Goal: Task Accomplishment & Management: Complete application form

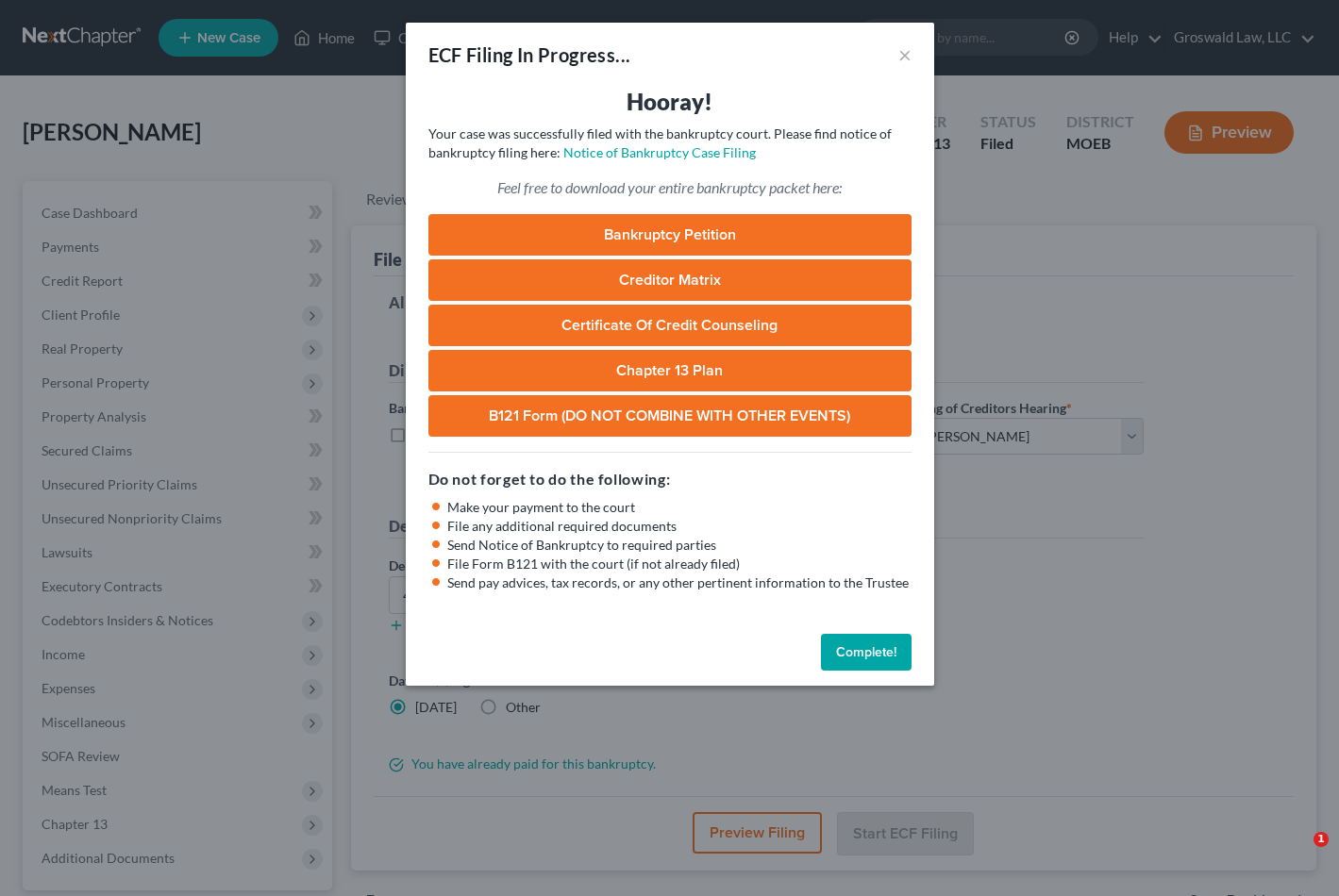
select select "2"
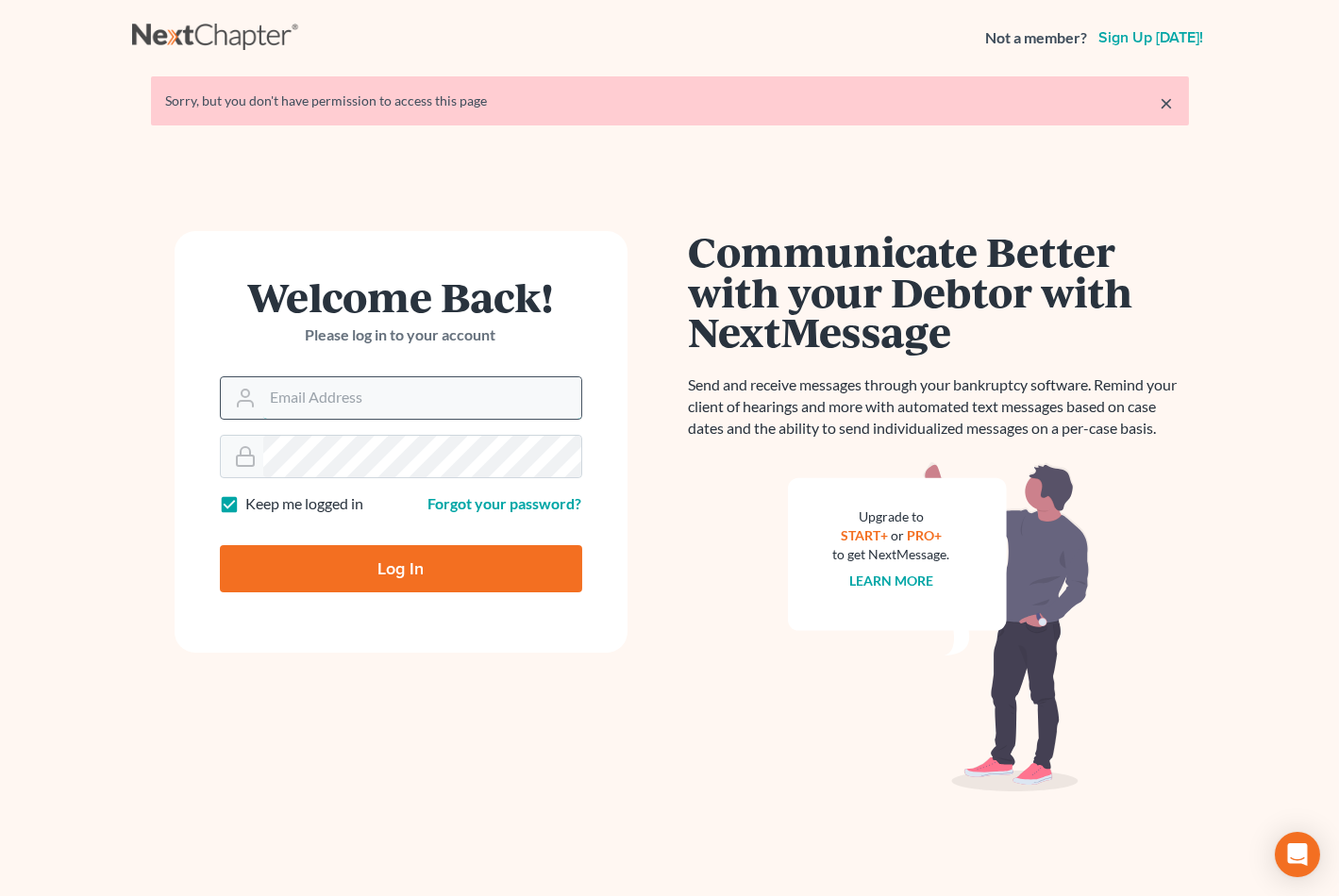
click at [318, 391] on input "Email Address" at bounding box center [423, 398] width 318 height 41
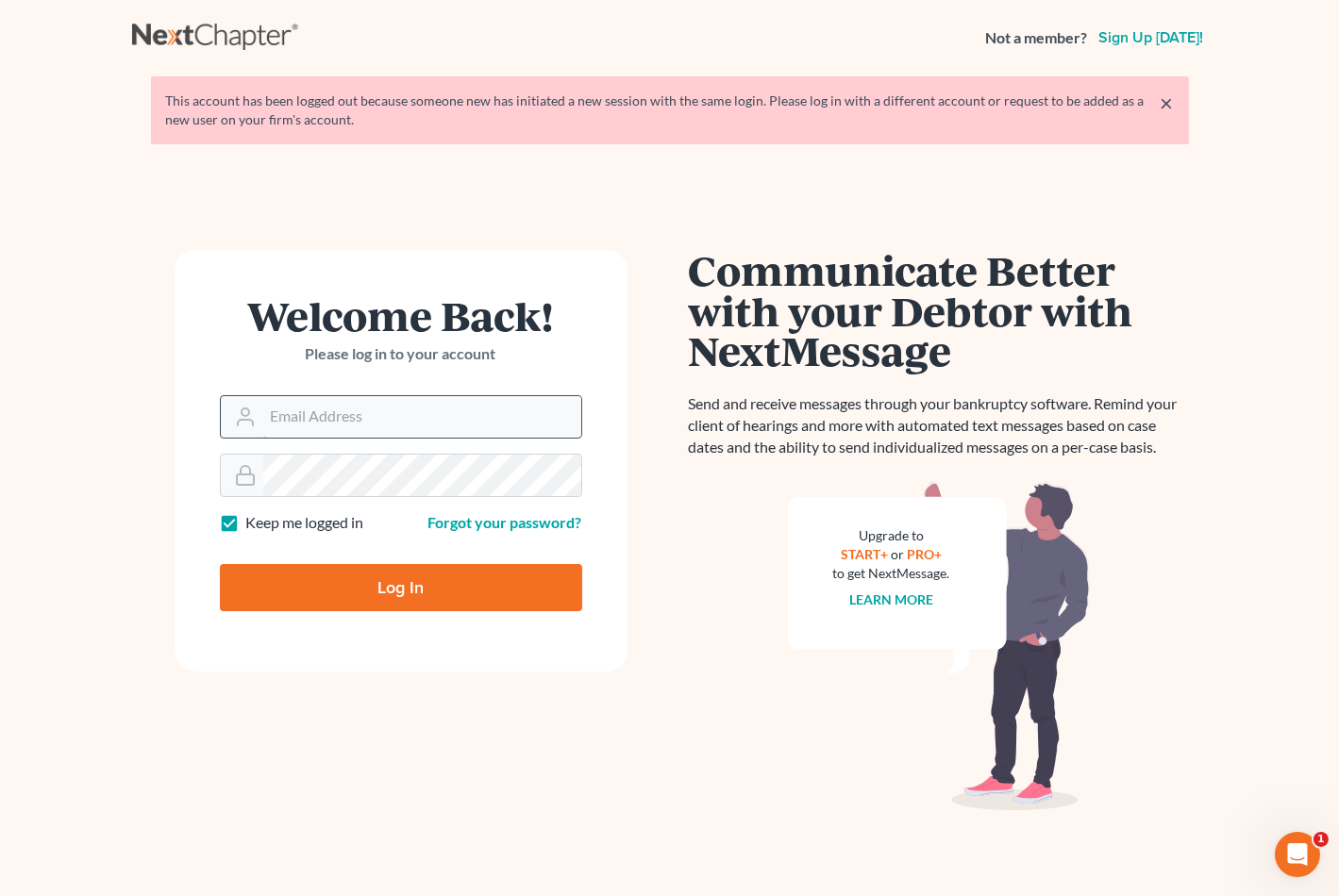
click at [412, 423] on input "Email Address" at bounding box center [423, 416] width 318 height 41
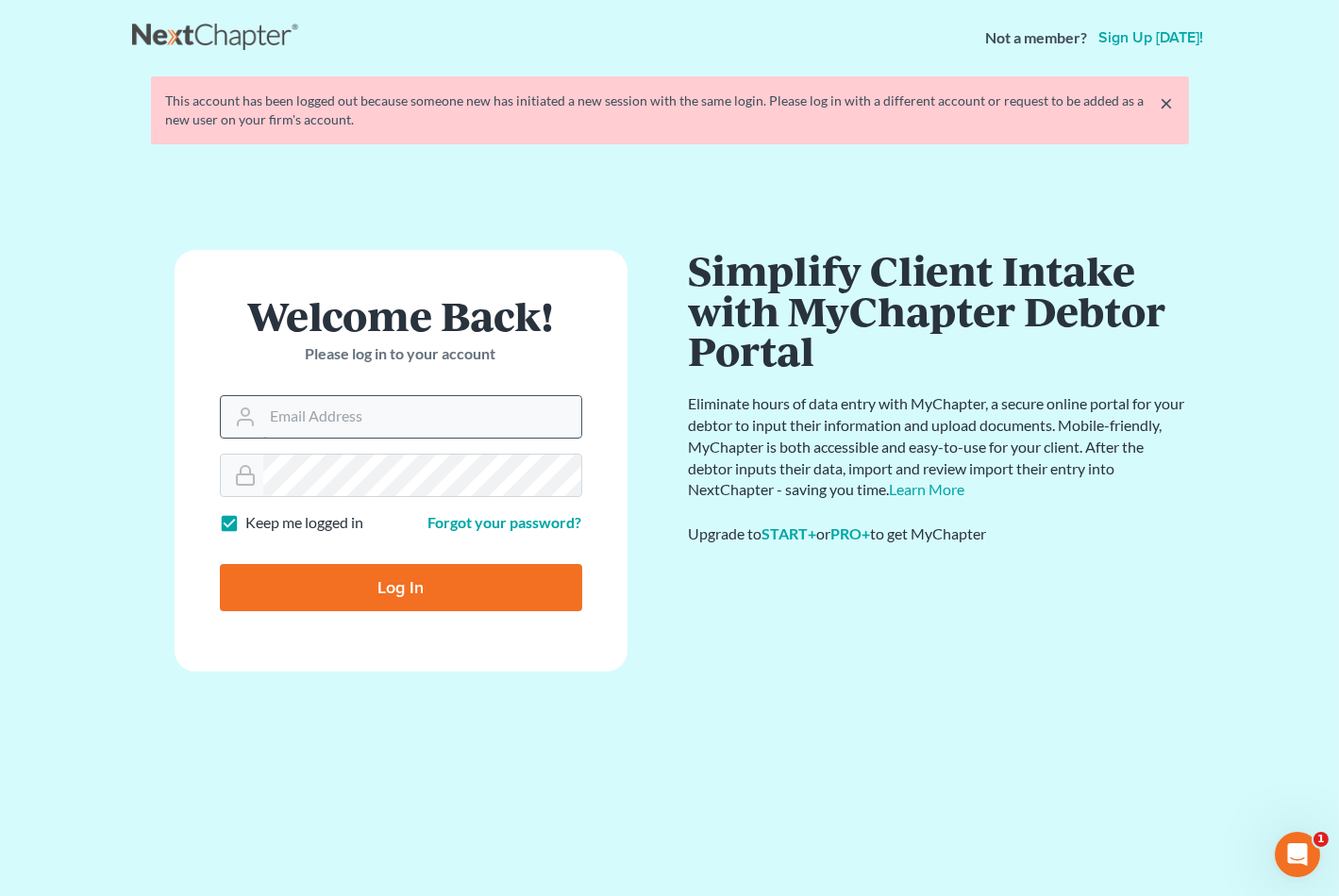
type input "maxwell@groswald.com"
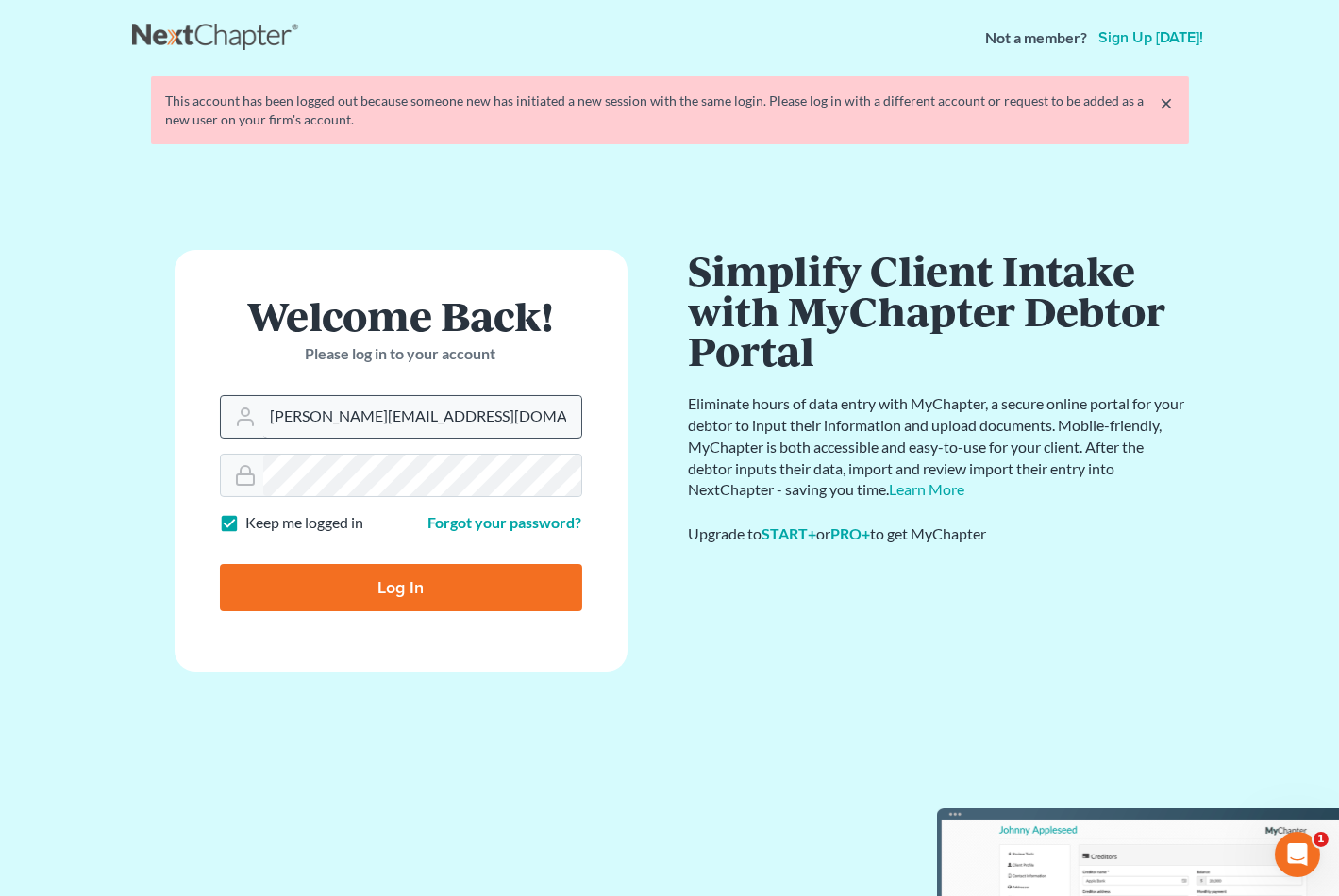
click at [219, 564] on input "Log In" at bounding box center [401, 587] width 362 height 47
type input "Thinking..."
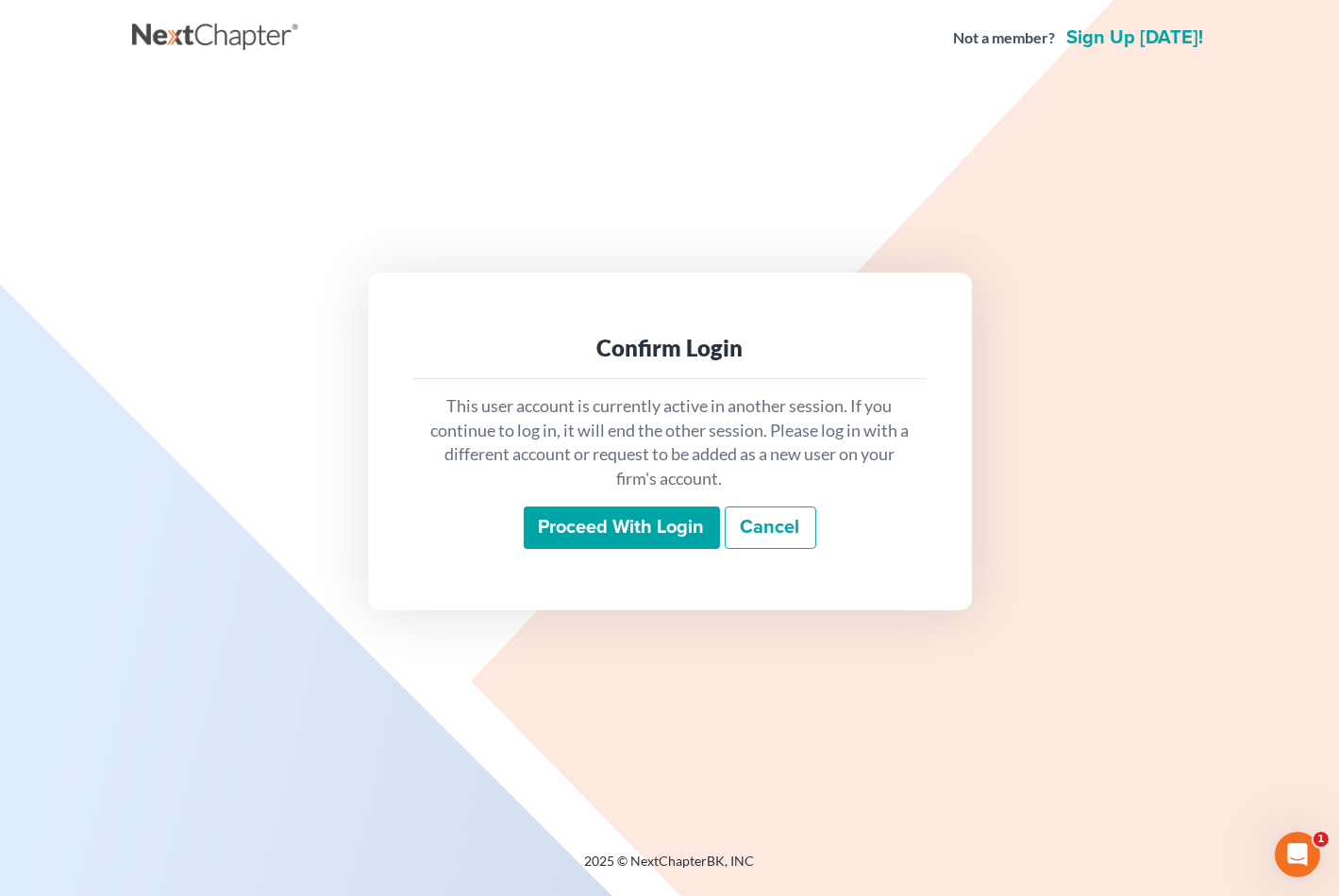
click at [598, 522] on input "Proceed with login" at bounding box center [621, 528] width 196 height 43
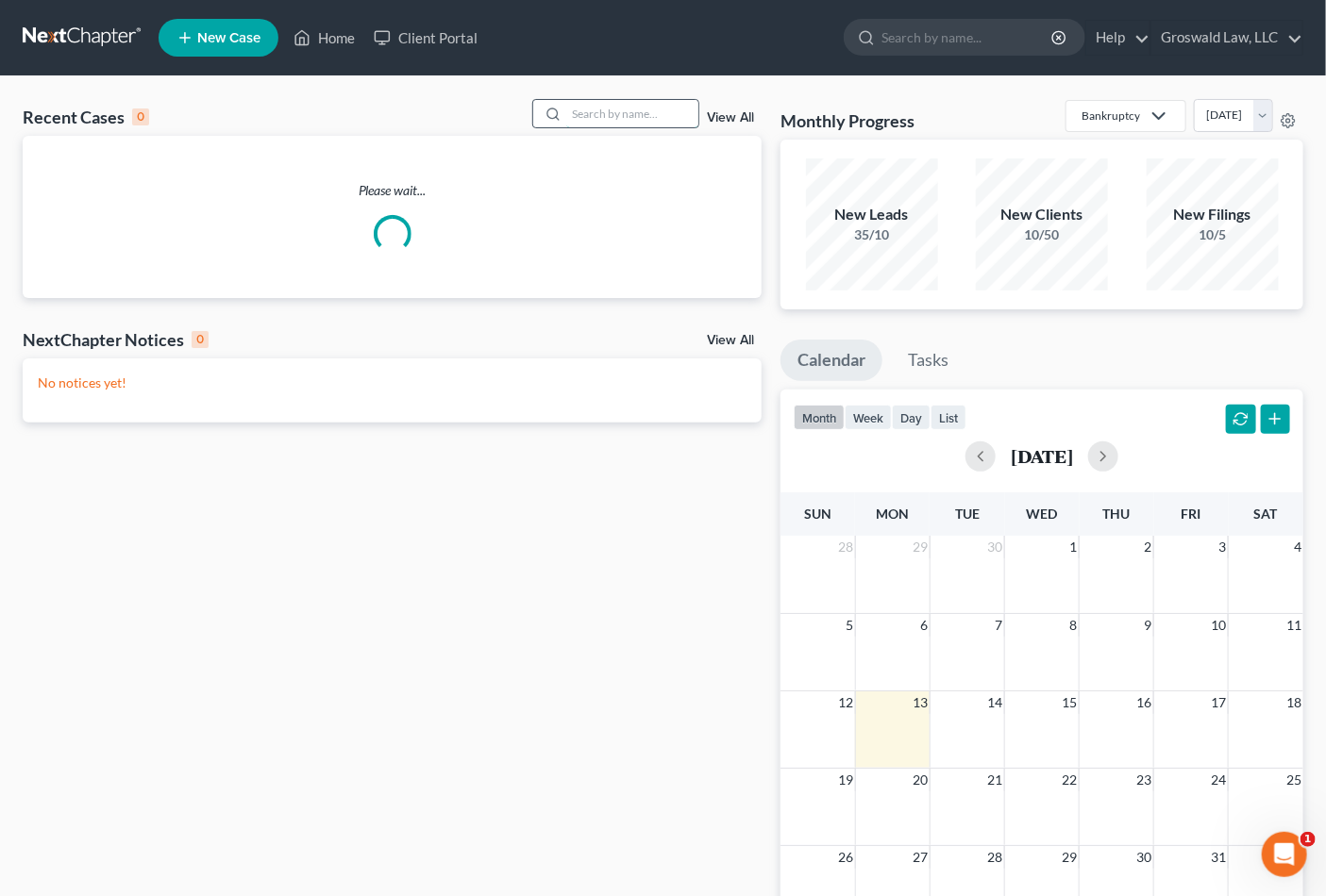
click at [620, 101] on input "search" at bounding box center [633, 113] width 132 height 28
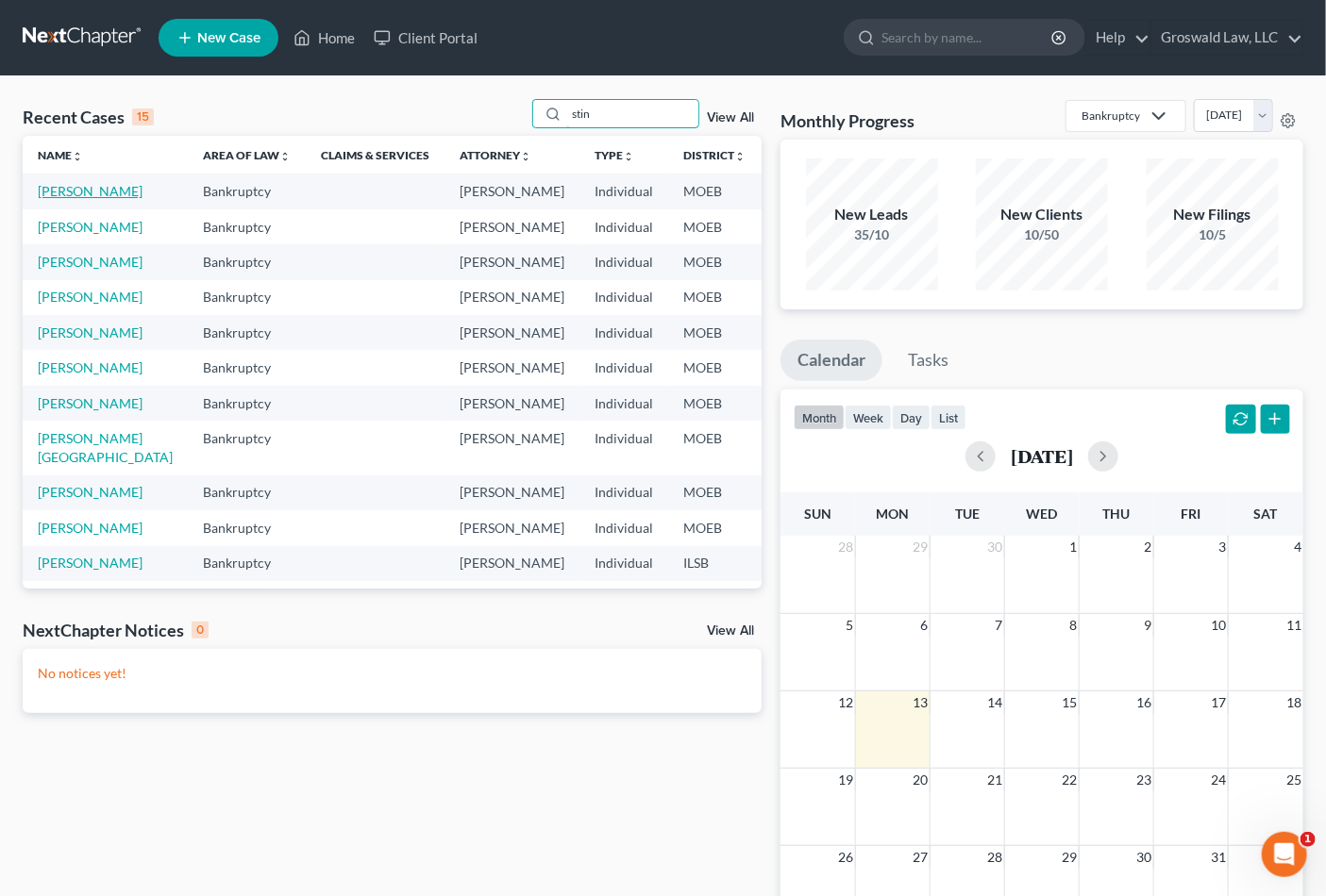
type input "stin"
click at [81, 199] on link "[PERSON_NAME]" at bounding box center [89, 191] width 105 height 16
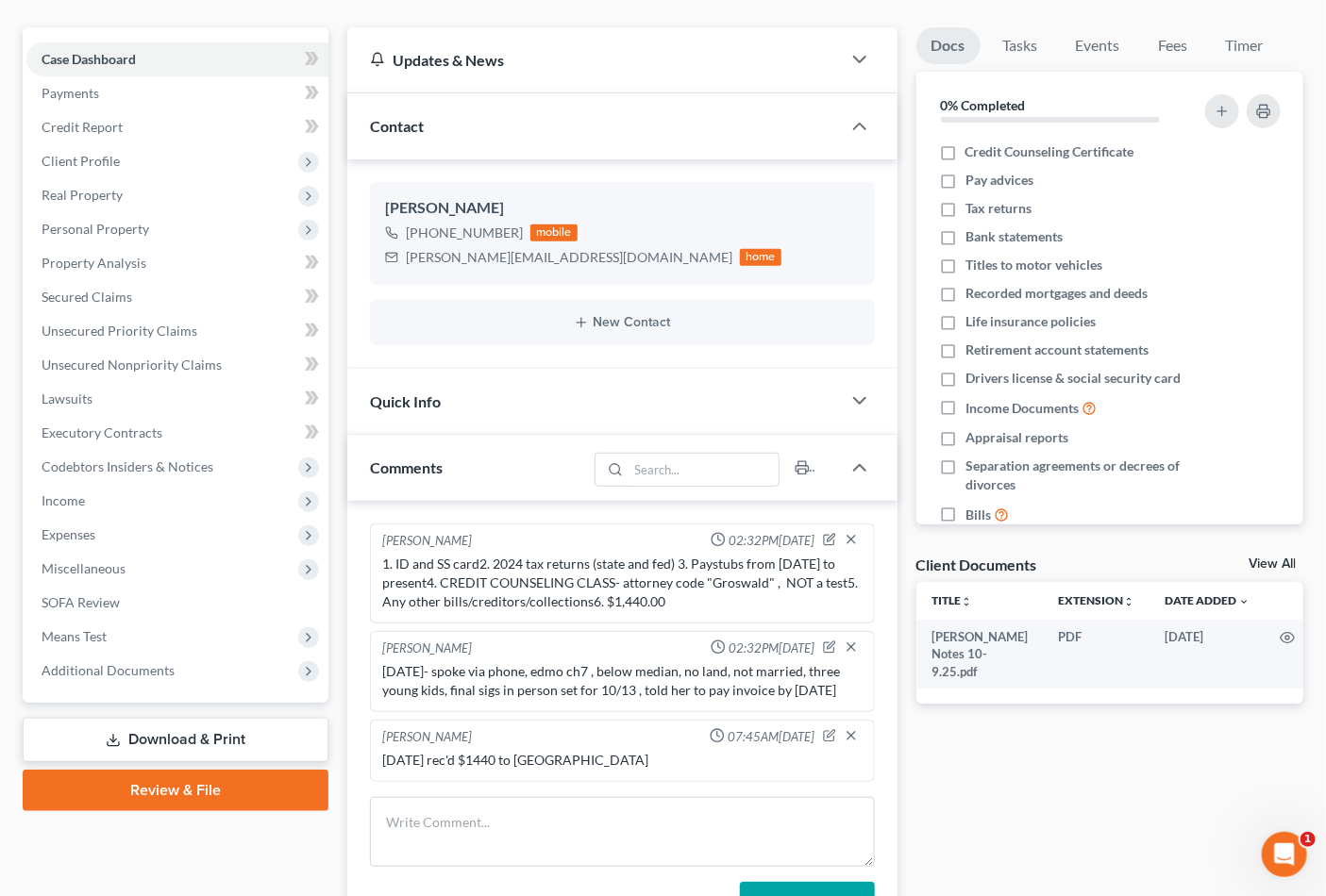
scroll to position [171, 0]
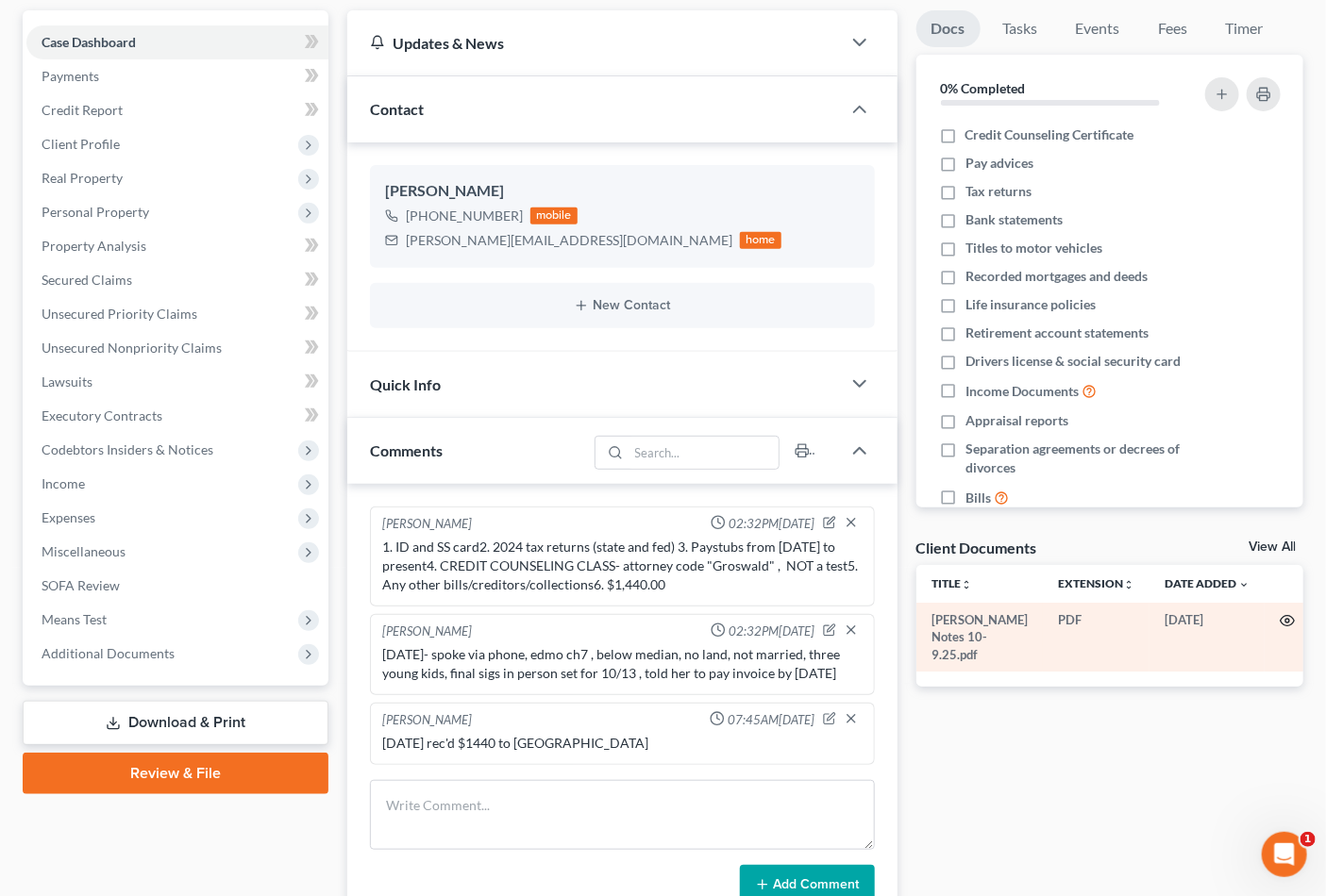
click at [1284, 620] on icon "button" at bounding box center [1288, 621] width 15 height 15
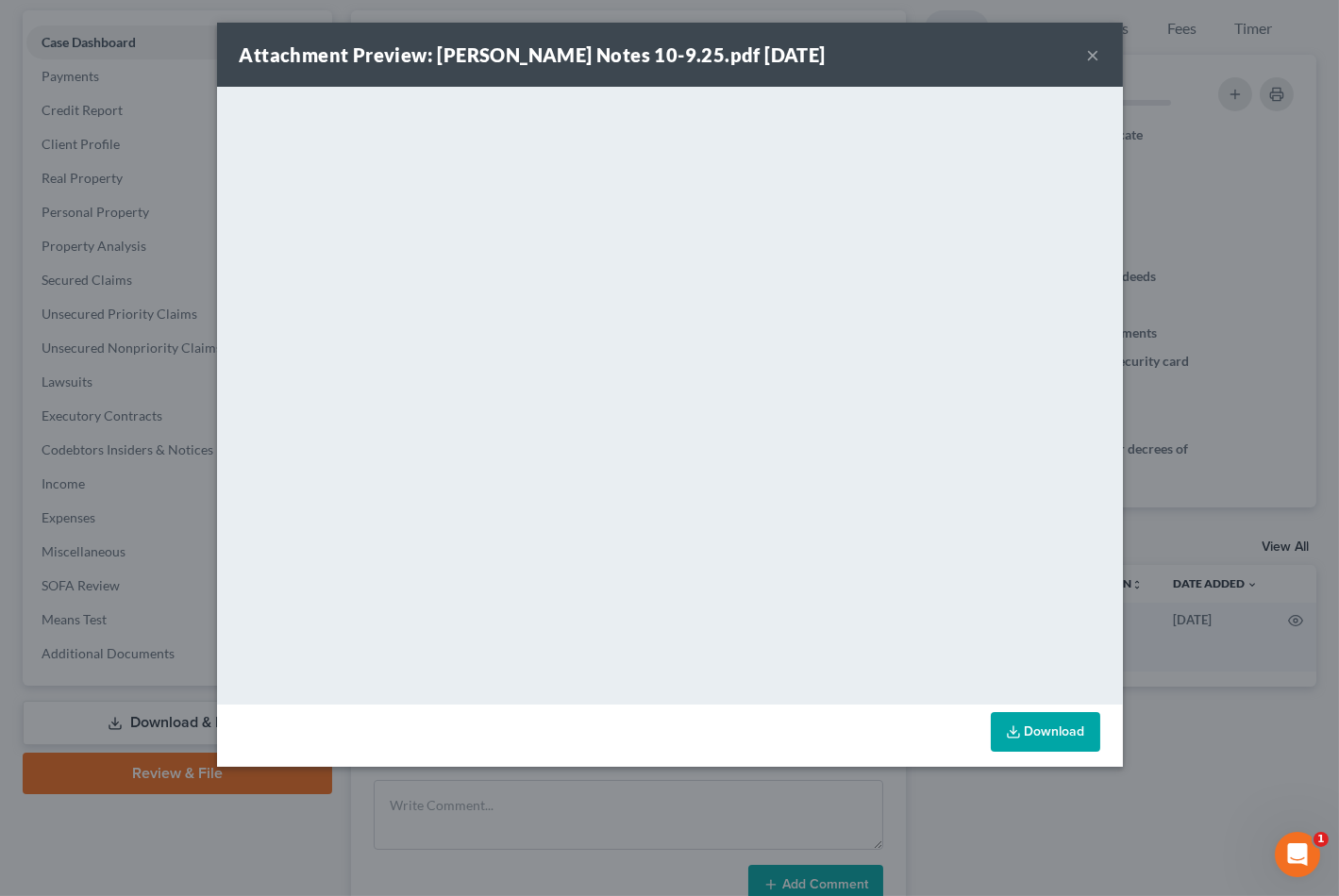
click at [1097, 54] on button "×" at bounding box center [1094, 55] width 13 height 23
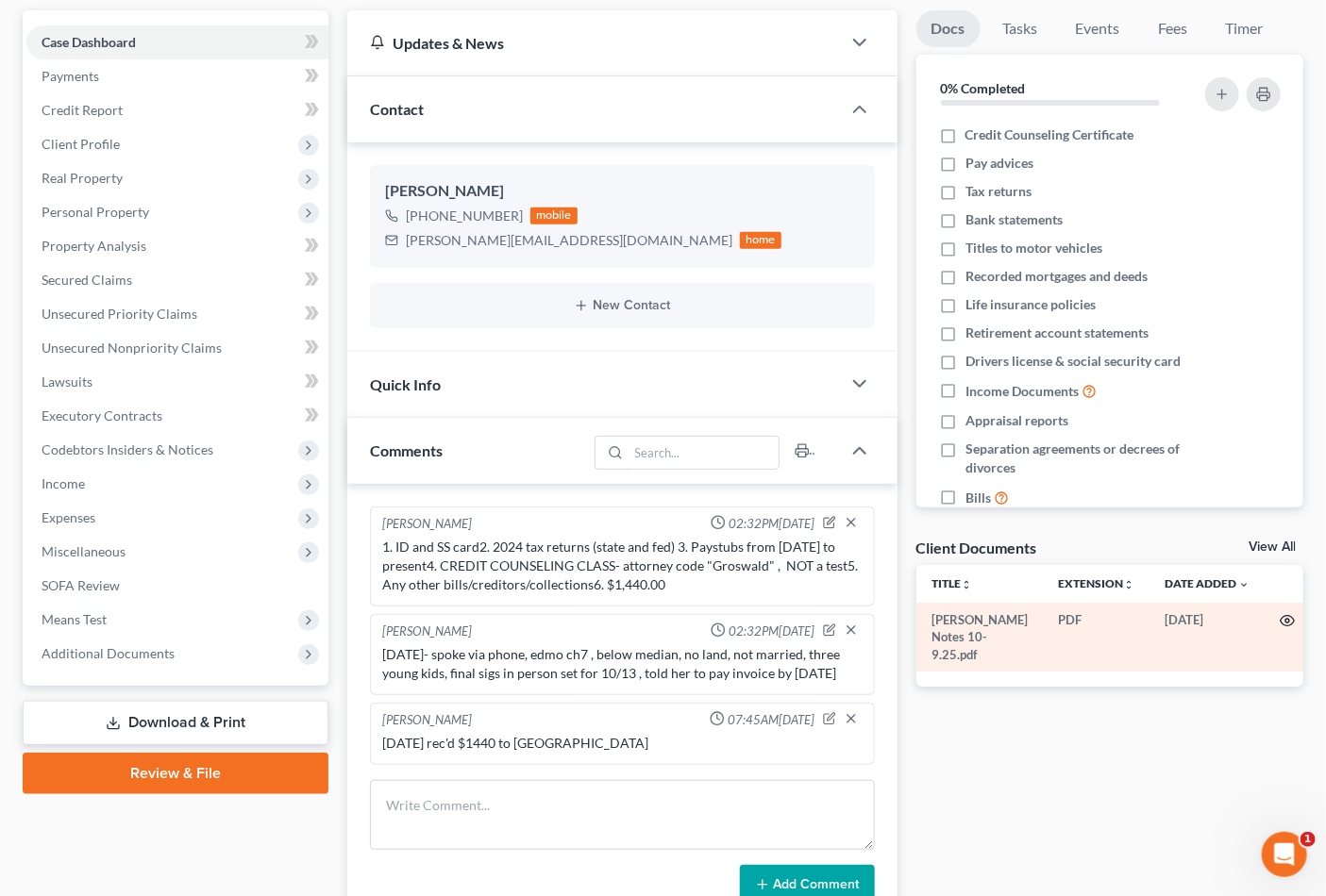
click at [1282, 616] on icon "button" at bounding box center [1287, 621] width 14 height 11
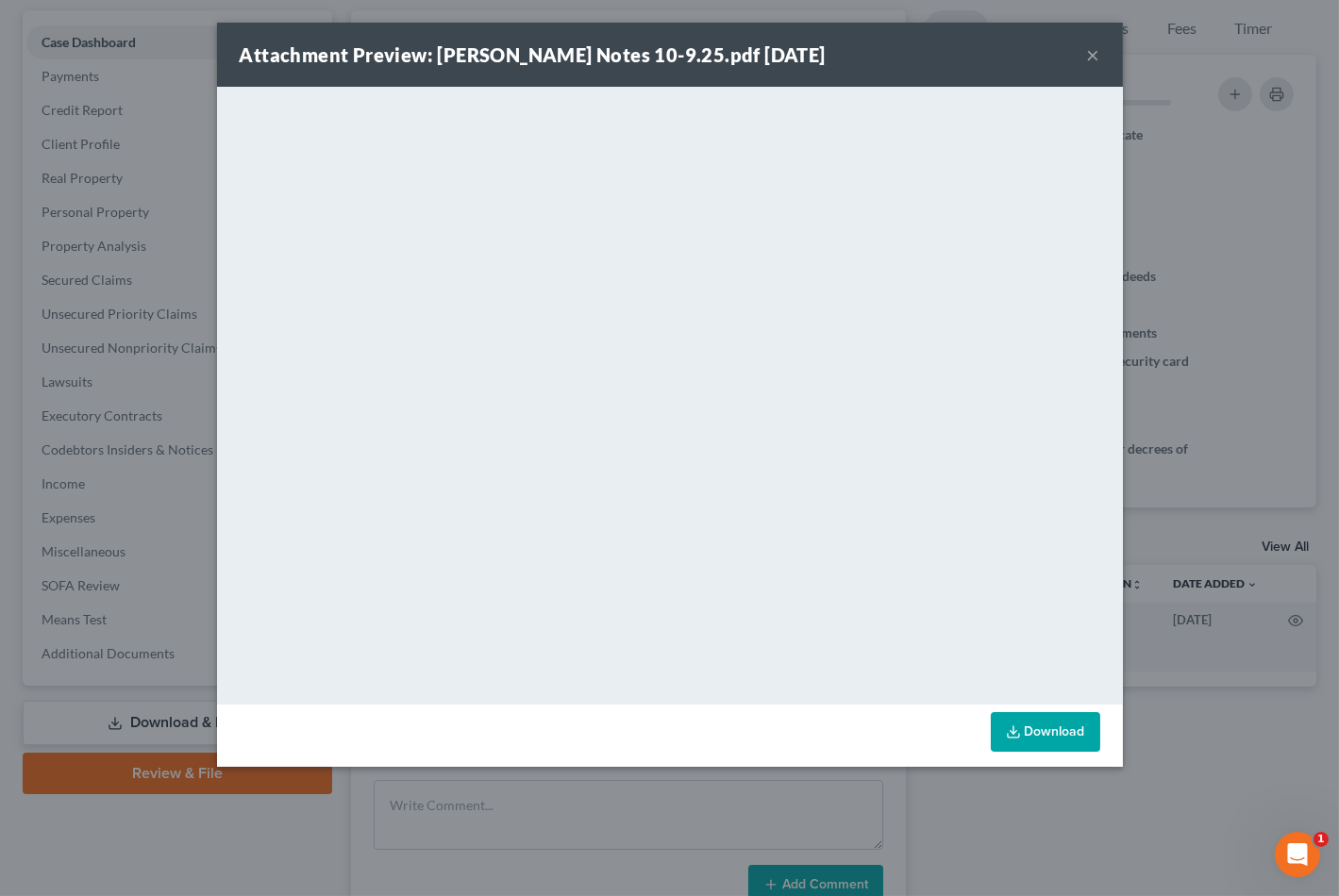
click at [1095, 51] on button "×" at bounding box center [1094, 55] width 13 height 23
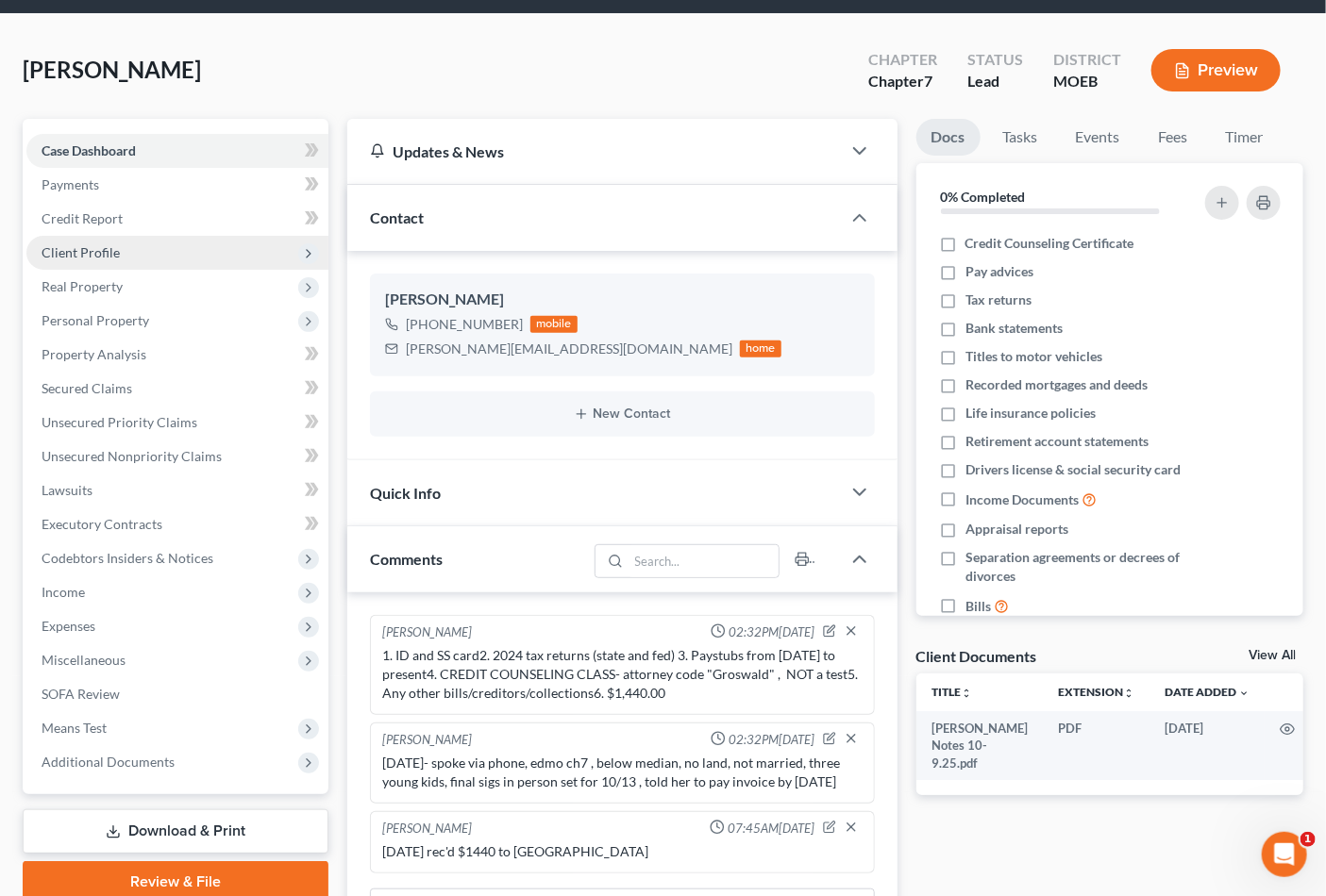
scroll to position [0, 0]
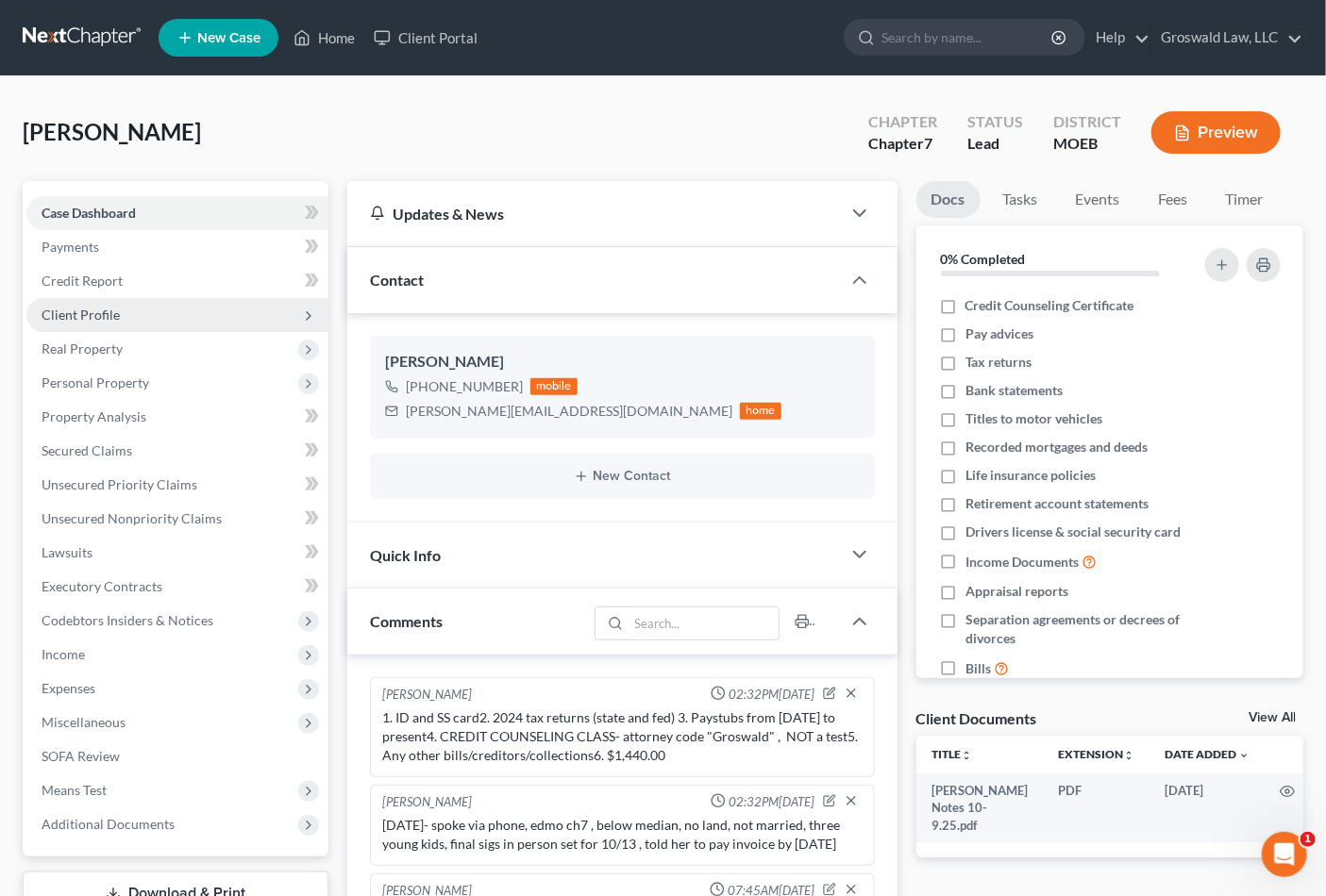
click at [83, 317] on span "Client Profile" at bounding box center [81, 314] width 79 height 16
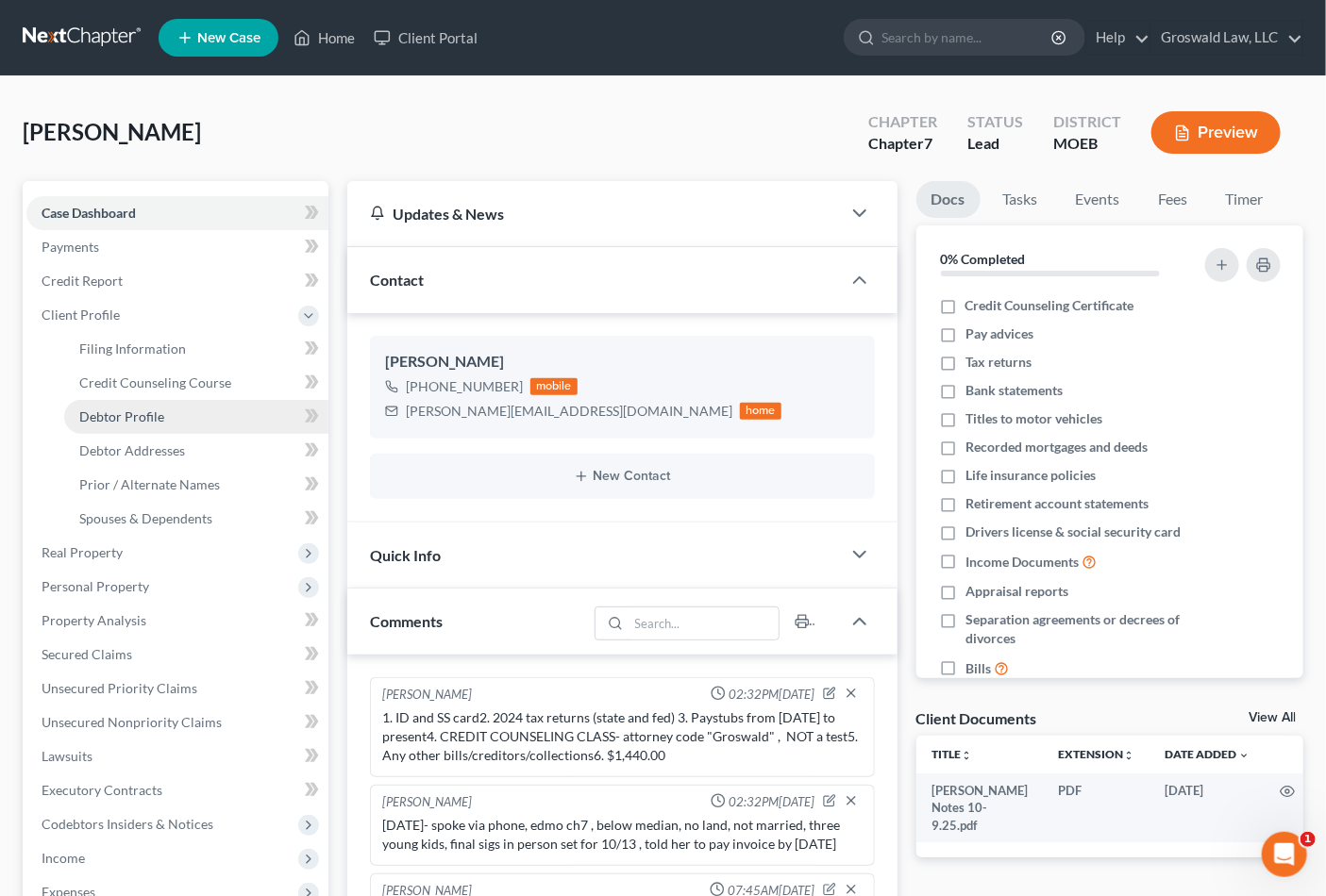
click at [138, 413] on span "Debtor Profile" at bounding box center [122, 416] width 85 height 16
select select "0"
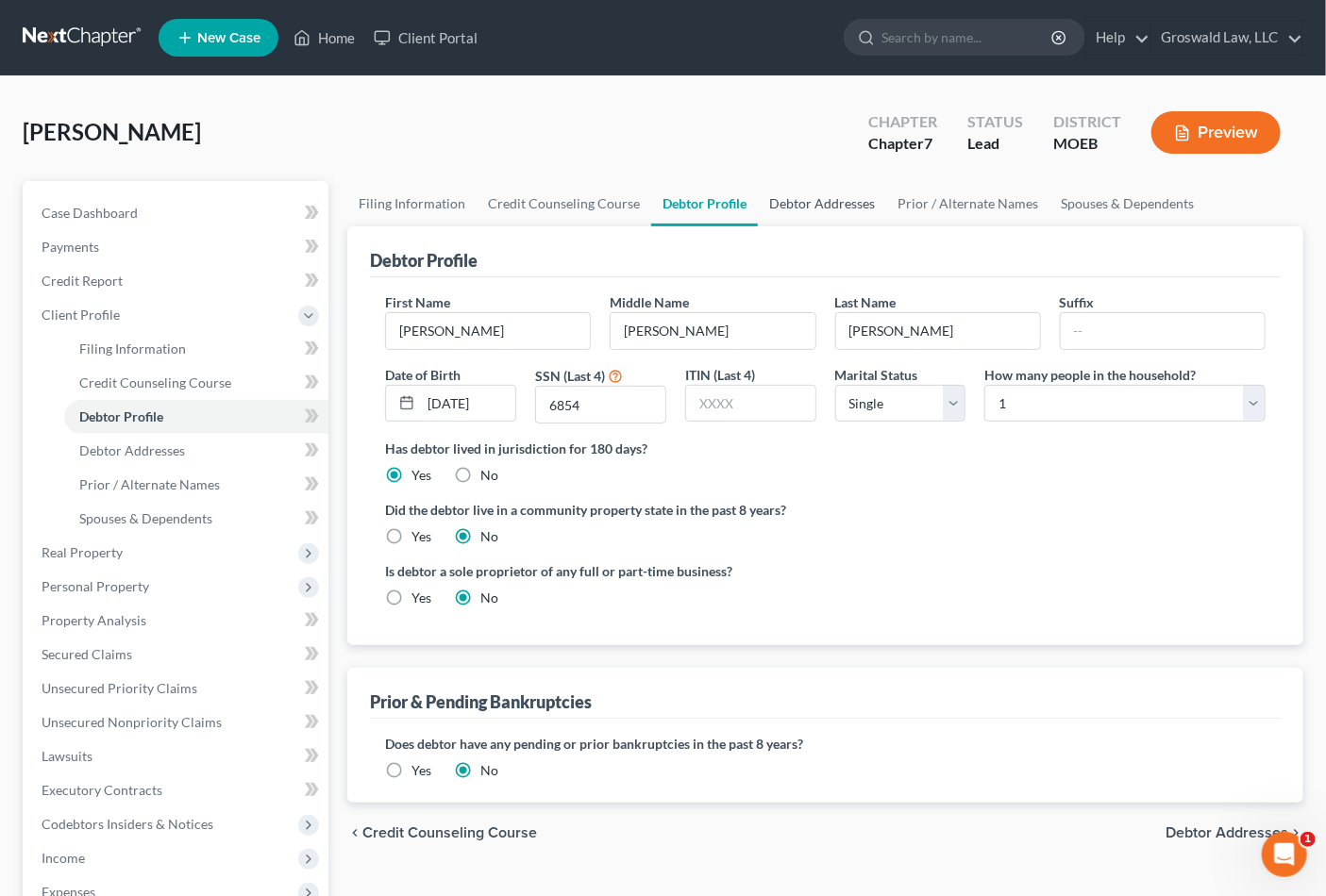
click at [796, 203] on link "Debtor Addresses" at bounding box center [822, 203] width 128 height 45
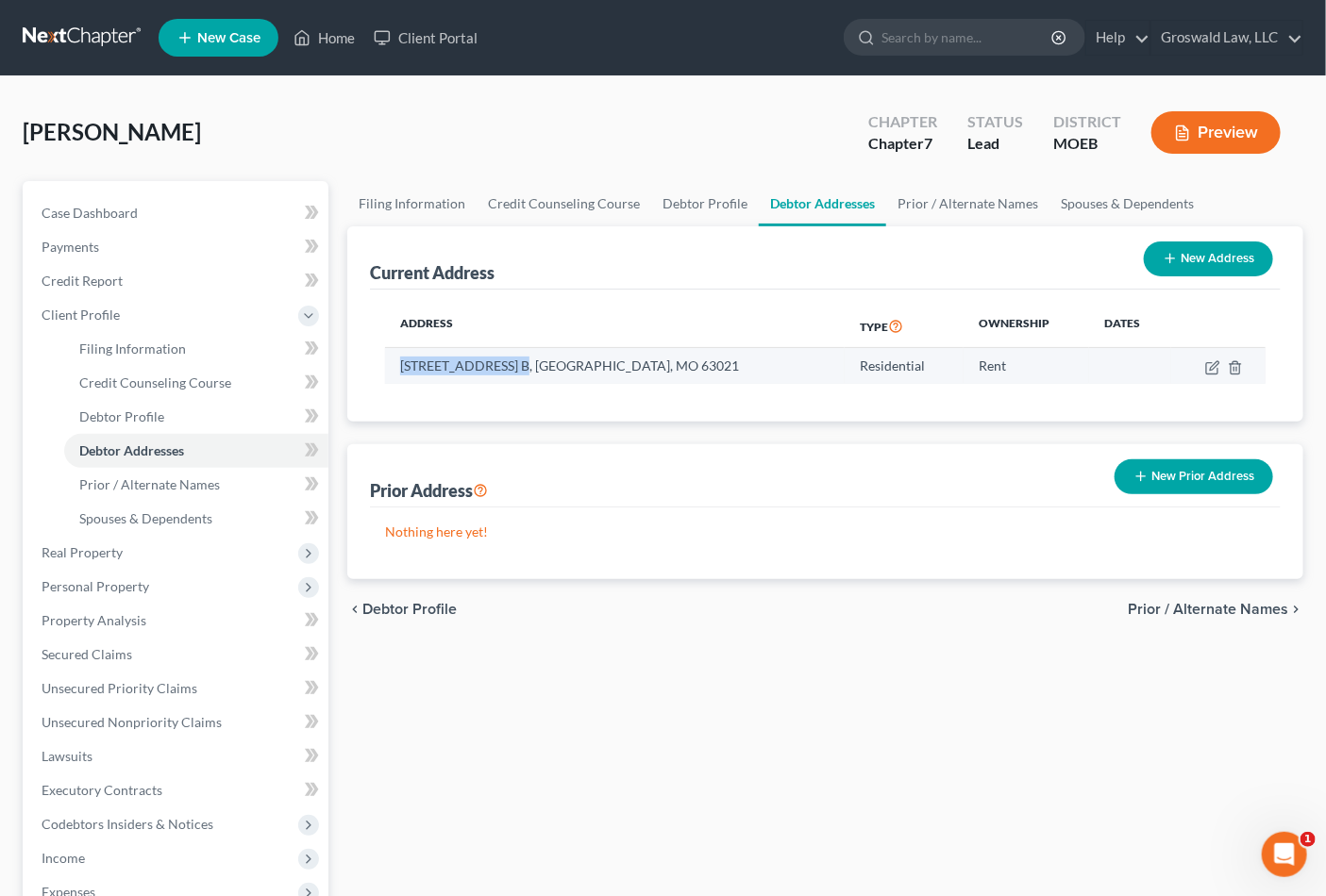
drag, startPoint x: 511, startPoint y: 368, endPoint x: 390, endPoint y: 368, distance: 121.0
click at [390, 368] on td "[STREET_ADDRESS] B, [GEOGRAPHIC_DATA], MO 63021" at bounding box center [615, 365] width 459 height 35
copy td "[STREET_ADDRESS],"
click at [852, 760] on div "Filing Information Credit Counseling Course Debtor Profile Debtor Addresses Pri…" at bounding box center [825, 675] width 975 height 988
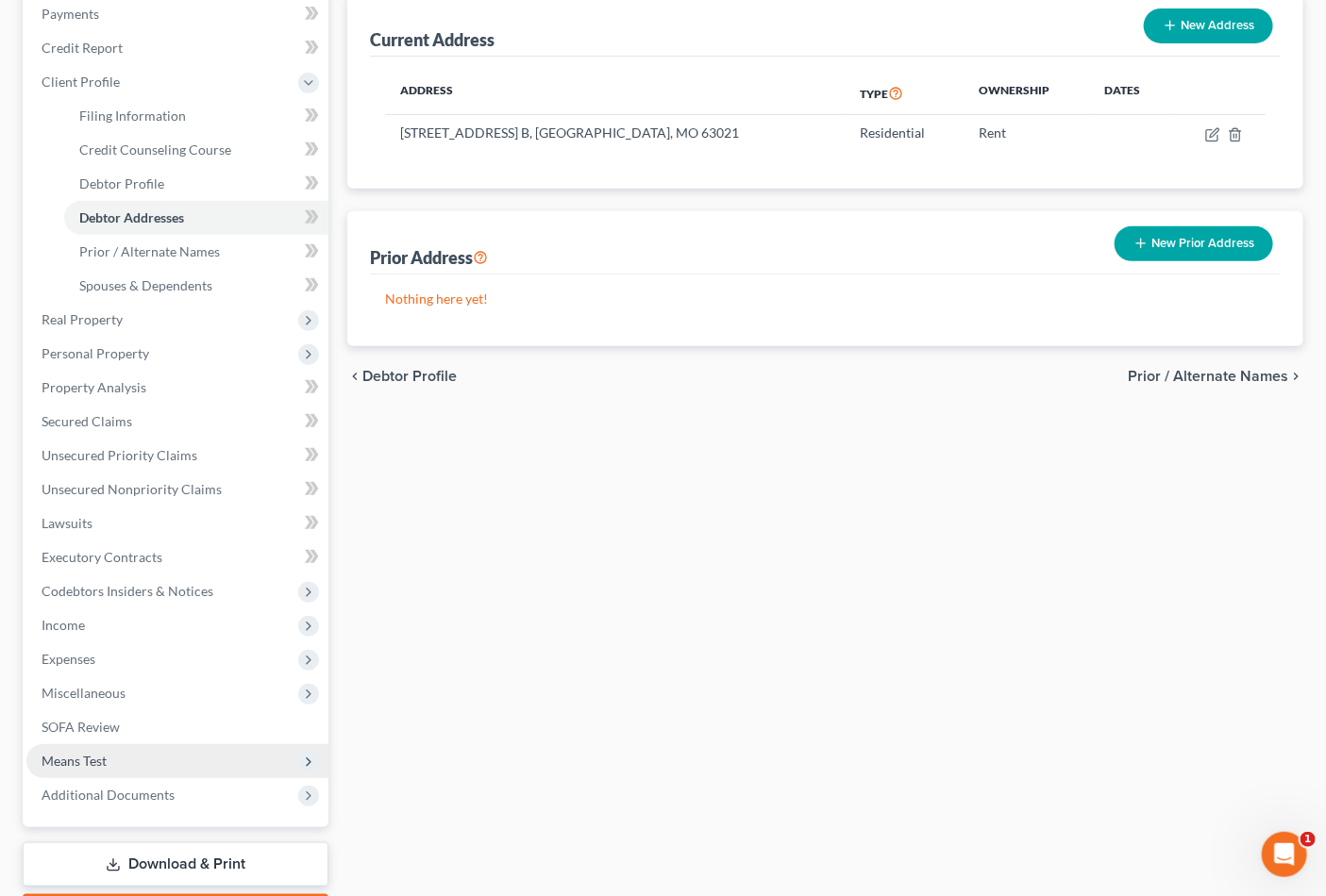
scroll to position [257, 0]
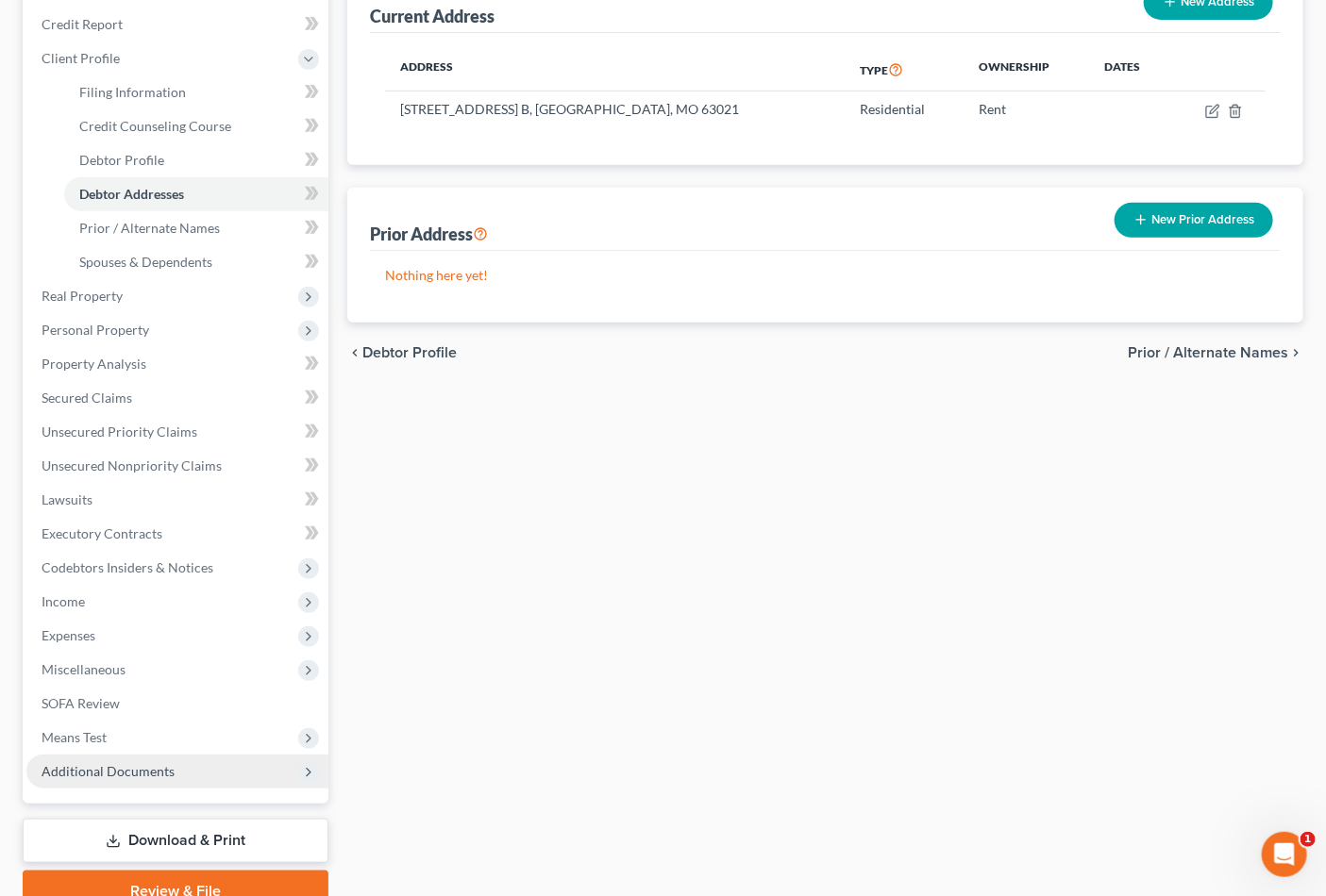
click at [145, 779] on span "Additional Documents" at bounding box center [177, 770] width 302 height 34
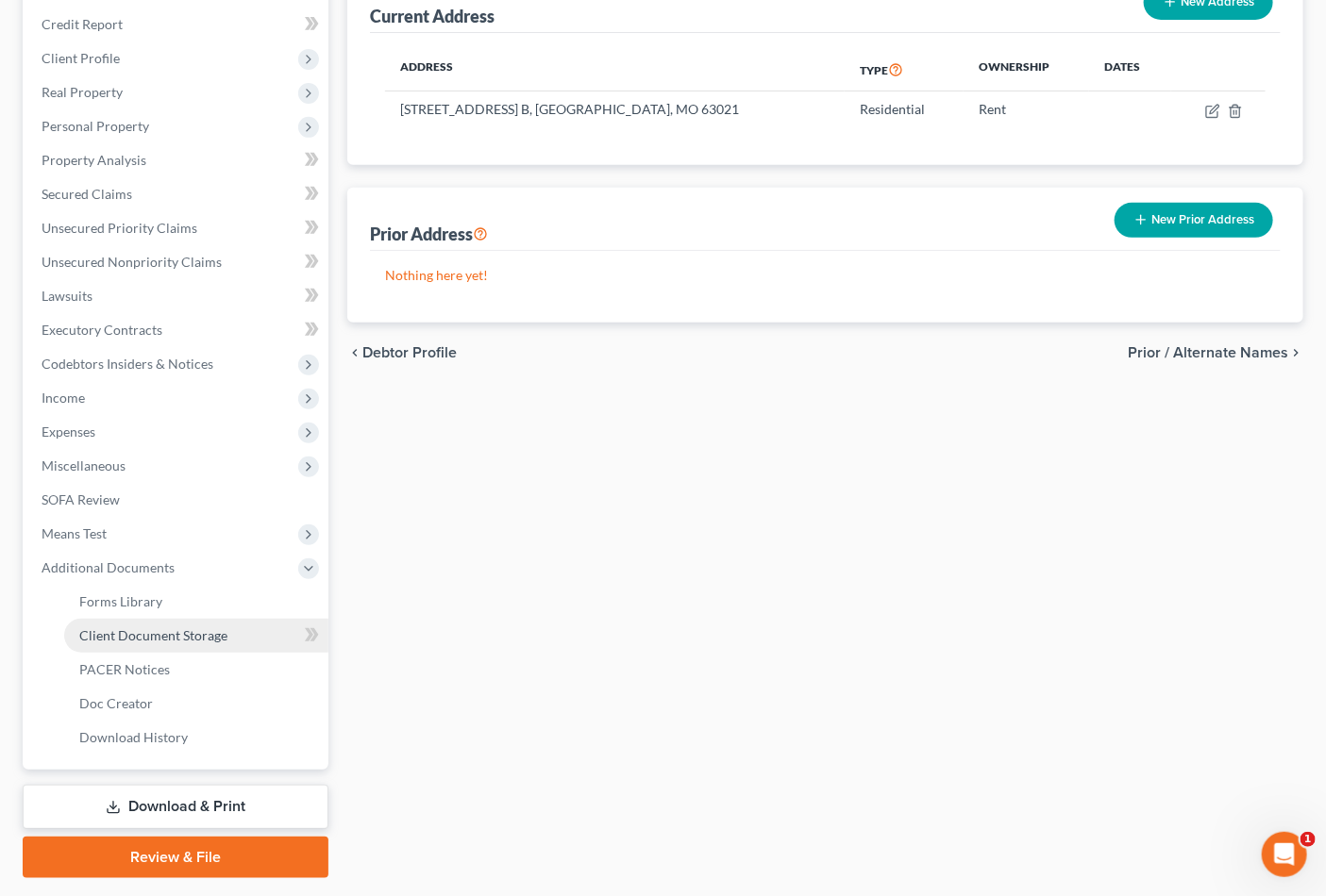
click at [170, 640] on span "Client Document Storage" at bounding box center [153, 635] width 149 height 16
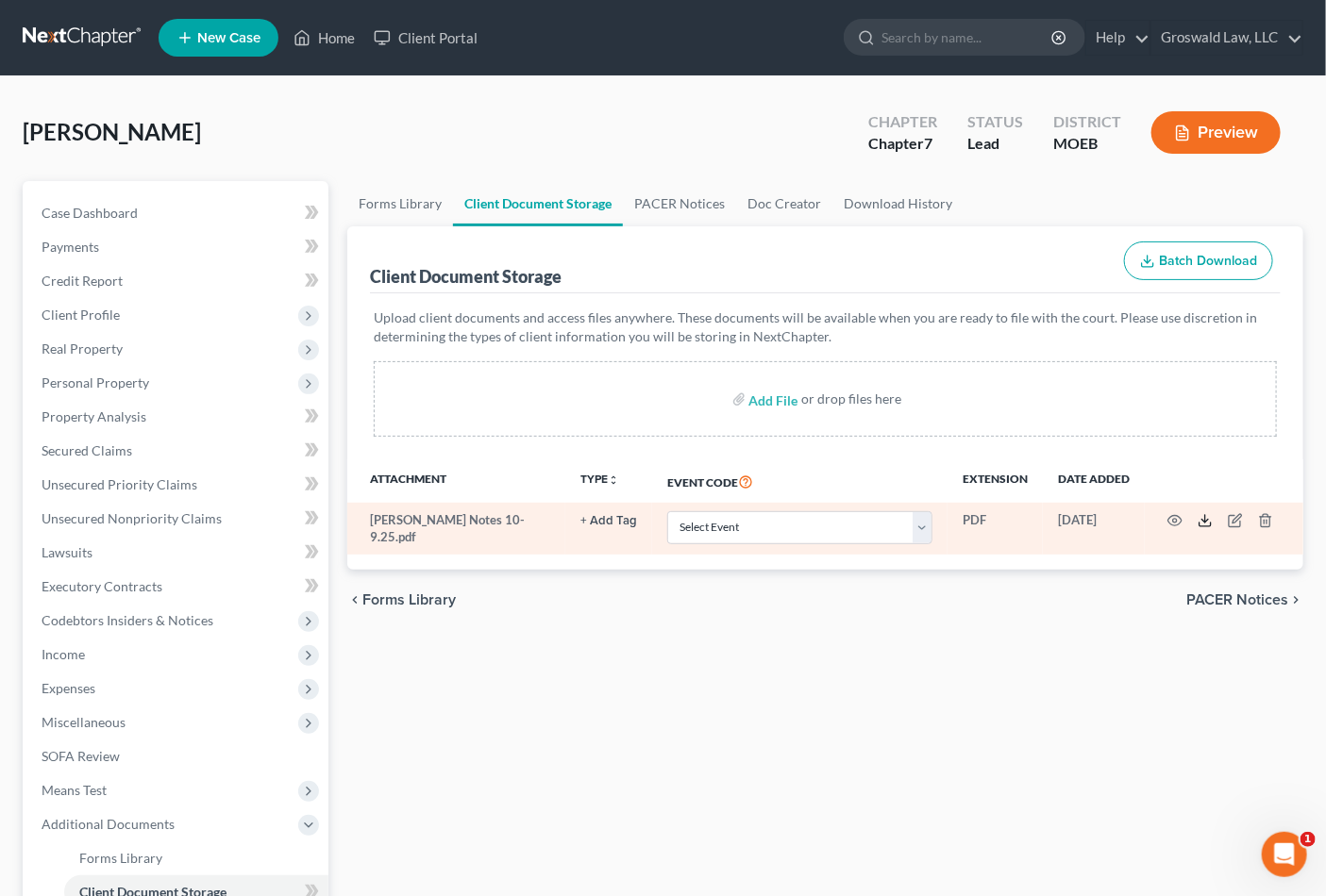
click at [1204, 517] on icon at bounding box center [1205, 520] width 15 height 15
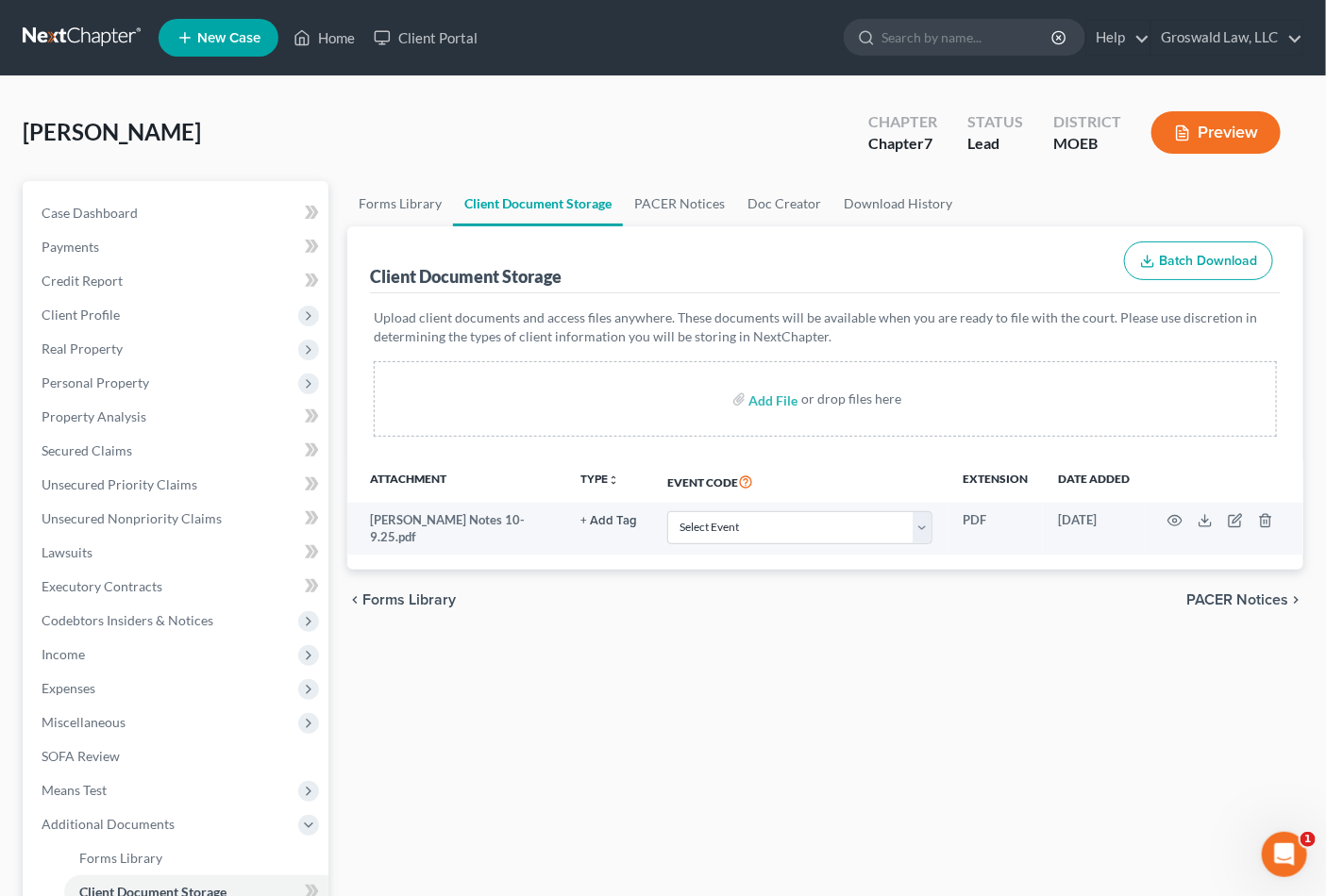
drag, startPoint x: 776, startPoint y: 249, endPoint x: 463, endPoint y: 240, distance: 313.1
click at [776, 249] on div "Client Document Storage Batch Download" at bounding box center [826, 260] width 911 height 68
click at [100, 383] on span "Personal Property" at bounding box center [95, 382] width 107 height 16
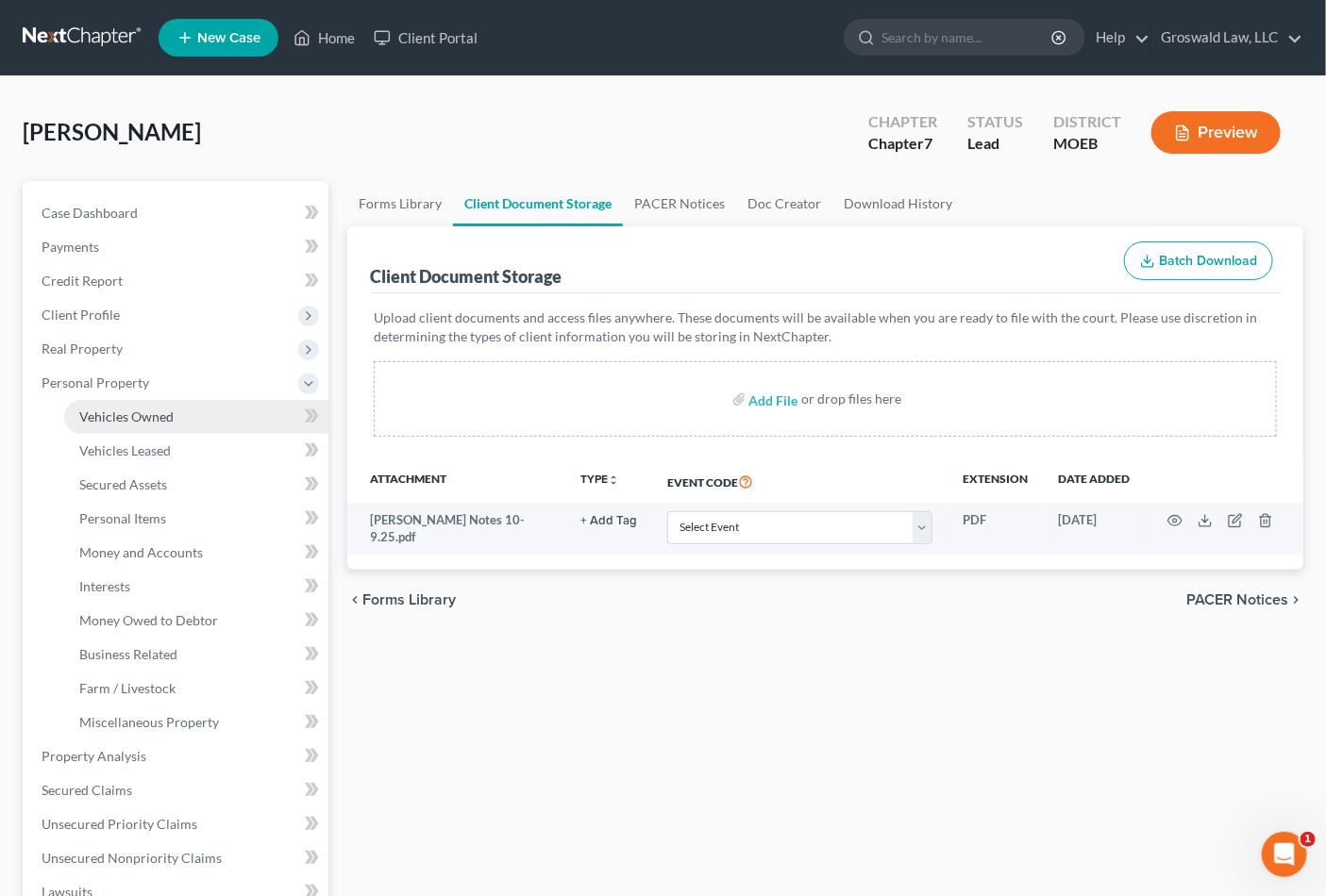
click at [133, 422] on span "Vehicles Owned" at bounding box center [127, 416] width 94 height 16
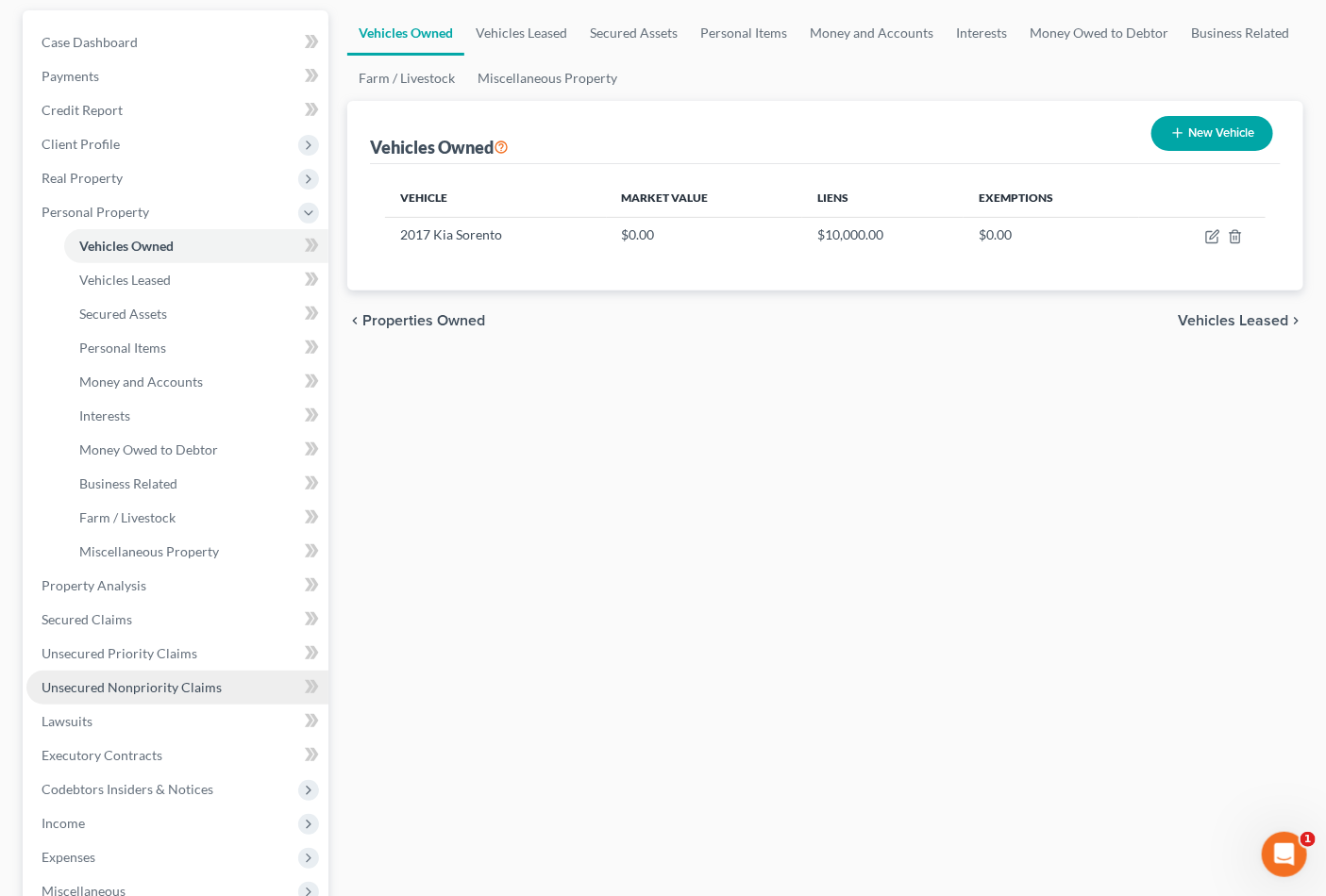
click at [163, 684] on span "Unsecured Nonpriority Claims" at bounding box center [131, 687] width 180 height 16
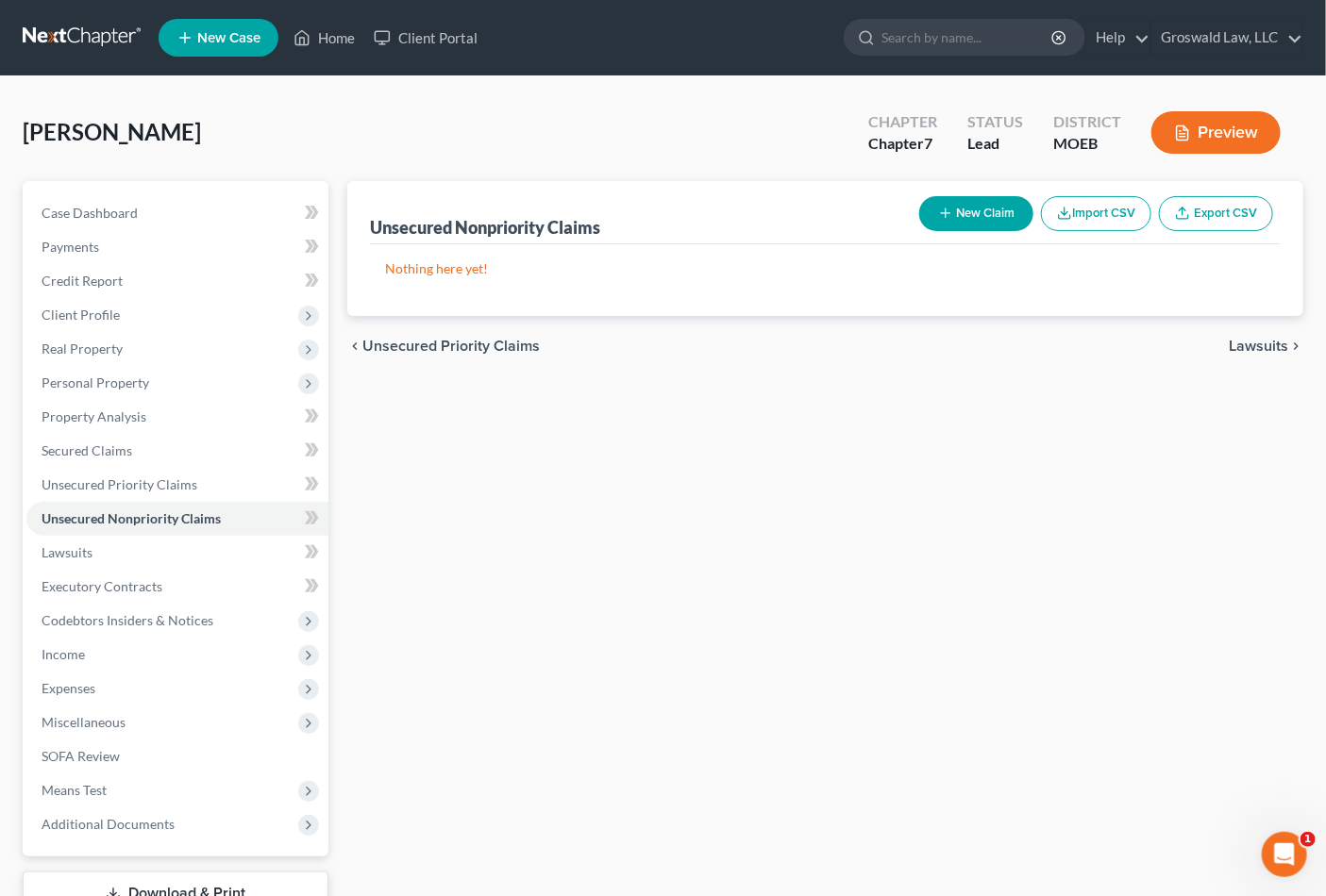
click at [989, 211] on button "New Claim" at bounding box center [976, 214] width 114 height 34
select select "0"
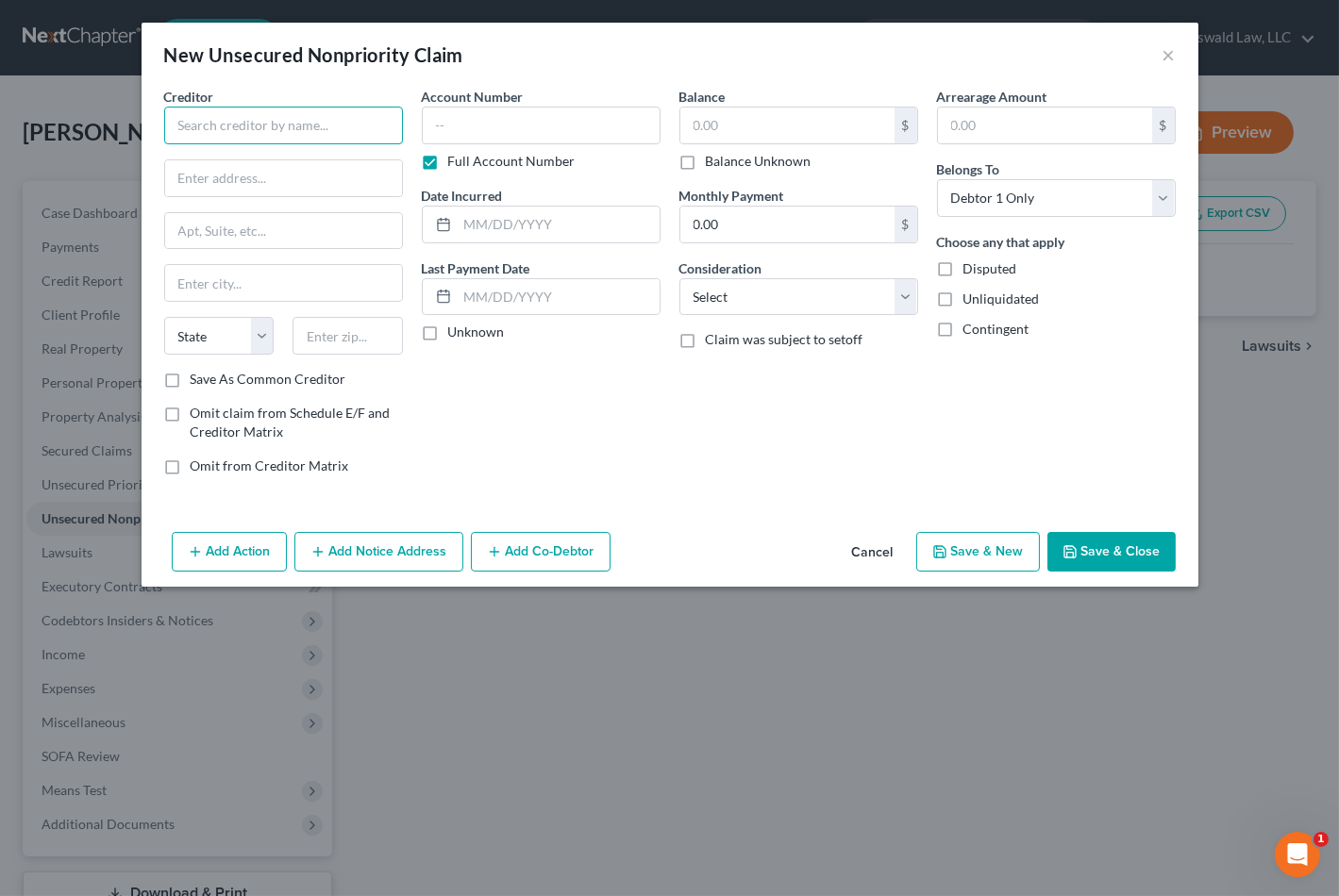
drag, startPoint x: 325, startPoint y: 127, endPoint x: 340, endPoint y: 108, distance: 24.2
click at [325, 125] on input "text" at bounding box center [283, 125] width 239 height 37
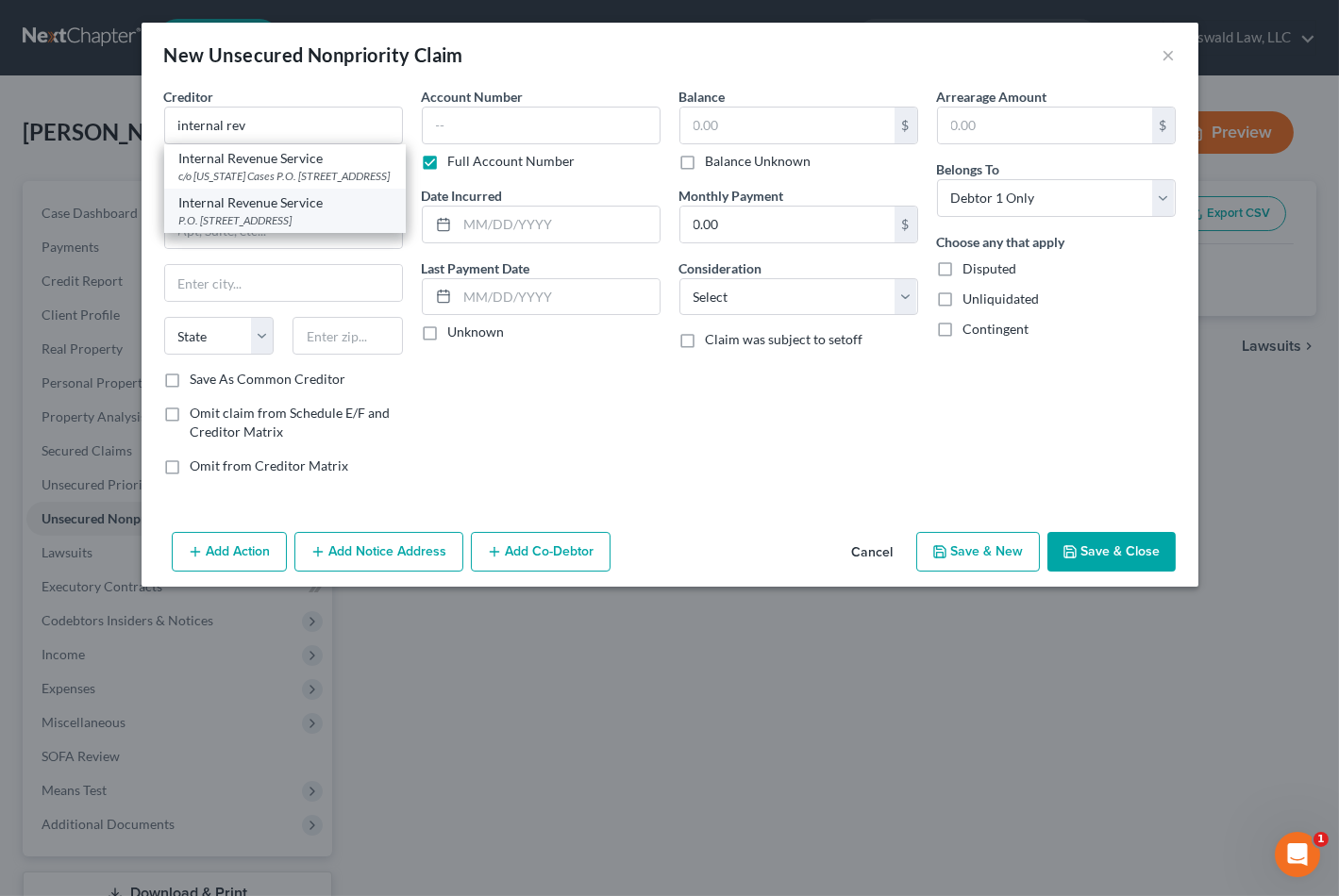
click at [294, 228] on div "P.O. [STREET_ADDRESS]" at bounding box center [285, 219] width 211 height 16
type input "Internal Revenue Service"
type input "P.O. Box 7346"
type input "[GEOGRAPHIC_DATA]"
select select "39"
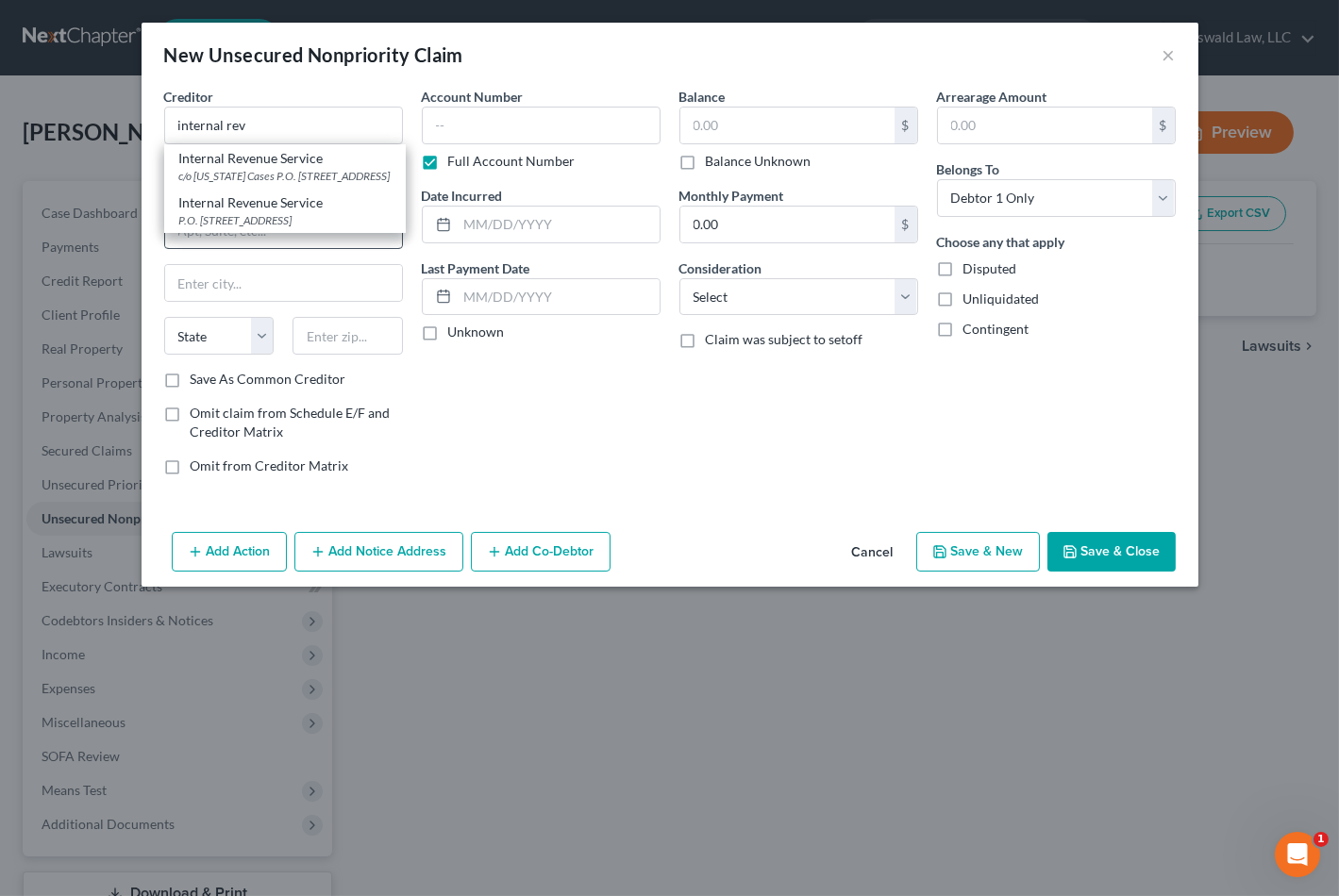
type input "19101"
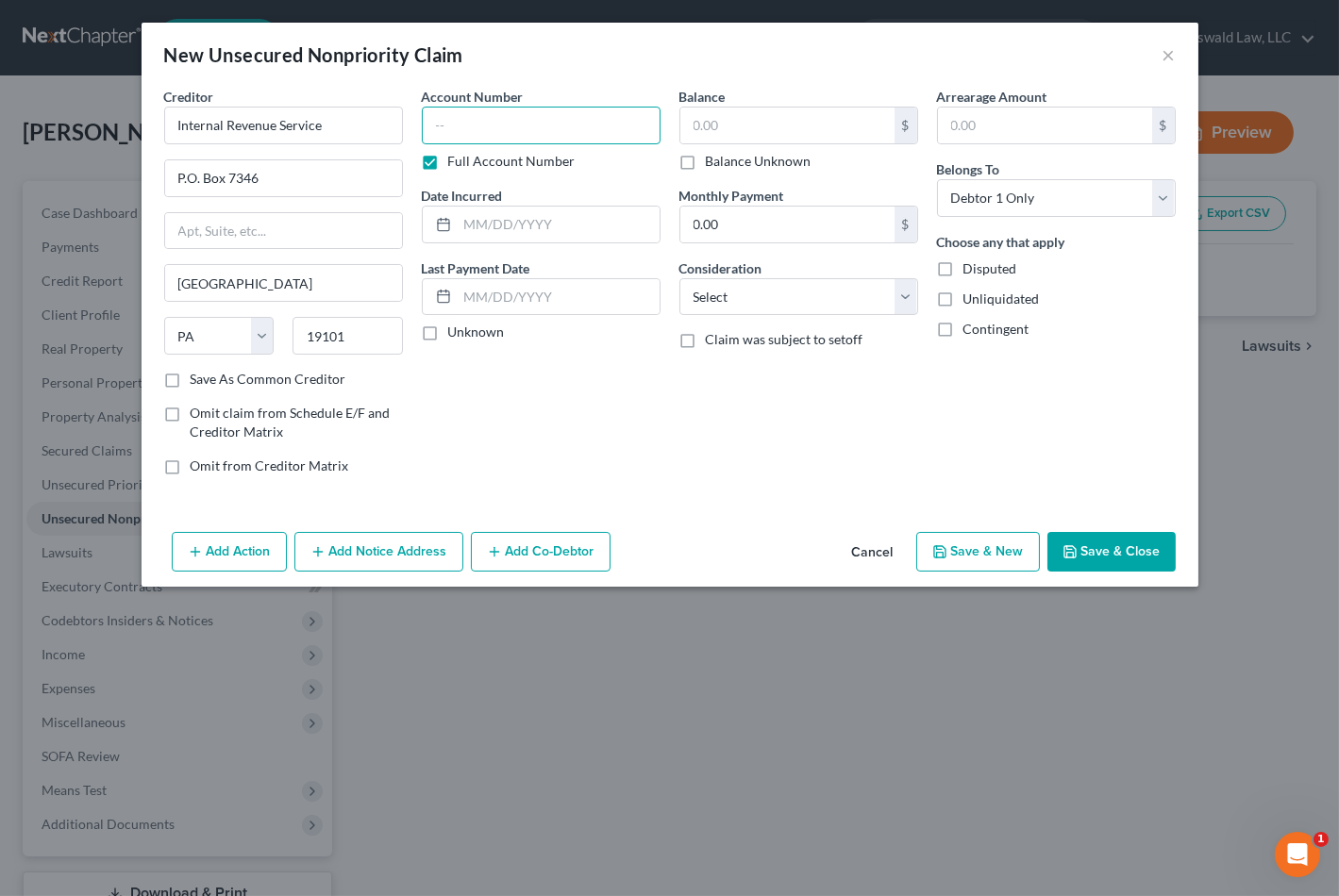
click at [473, 123] on input "text" at bounding box center [541, 125] width 239 height 37
type input "0000"
click at [780, 297] on select "Select Cable / Satellite Services Collection Agency Credit Card Debt Debt Couns…" at bounding box center [798, 296] width 239 height 37
select select "14"
click at [680, 278] on select "Select Cable / Satellite Services Collection Agency Credit Card Debt Debt Couns…" at bounding box center [798, 296] width 239 height 37
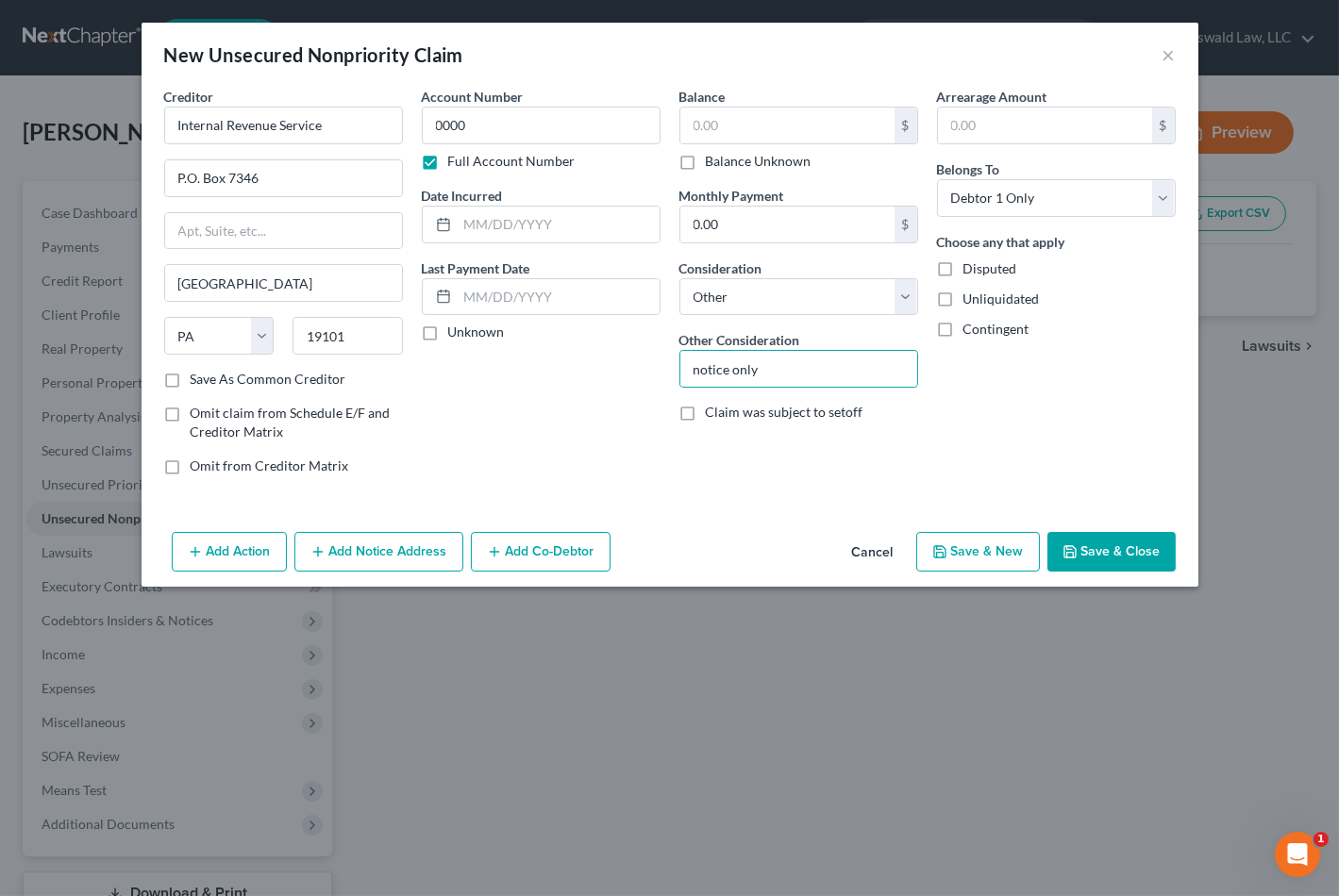
type input "notice only"
click at [970, 557] on button "Save & New" at bounding box center [978, 551] width 124 height 39
select select "0"
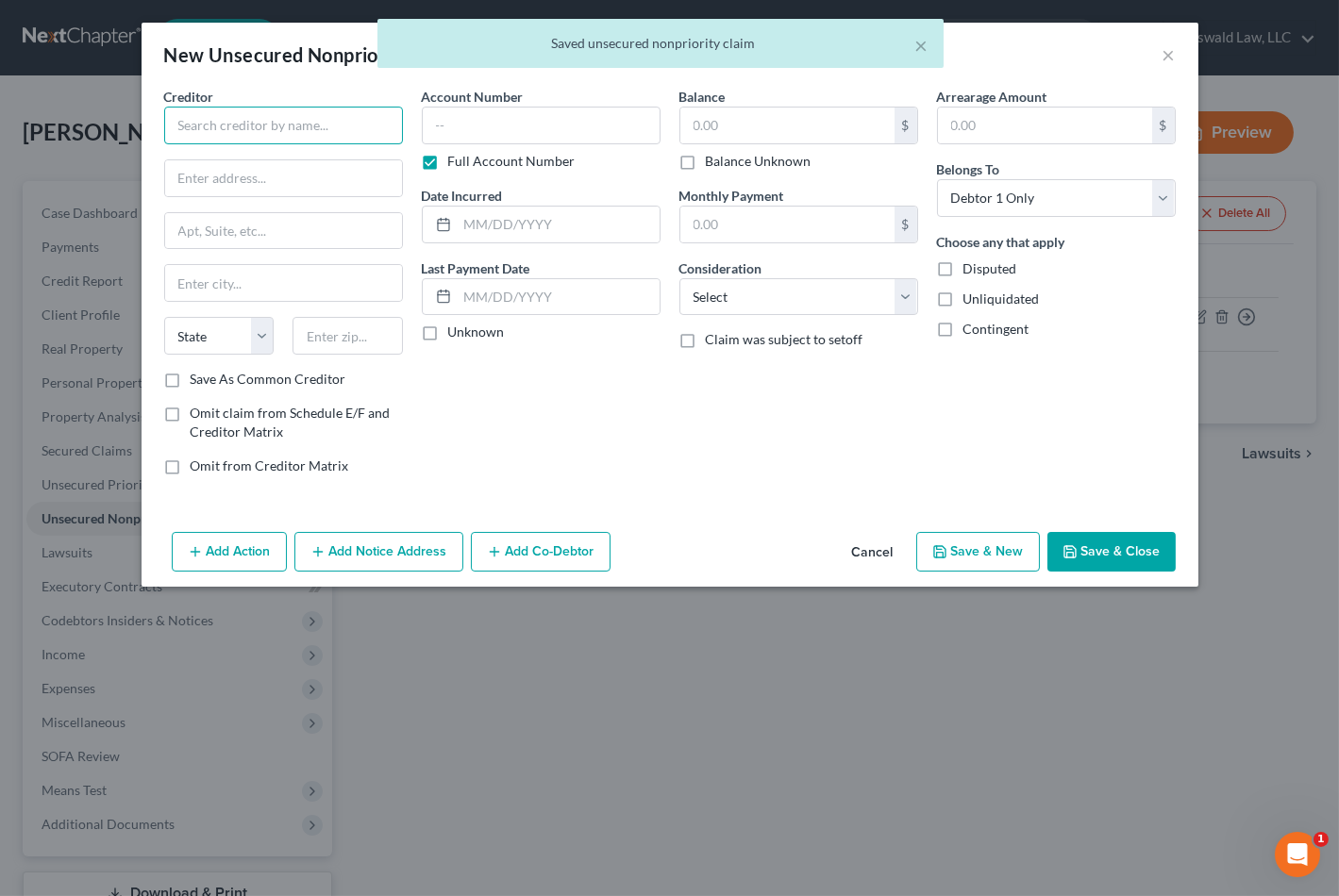
click at [326, 126] on input "text" at bounding box center [283, 125] width 239 height 37
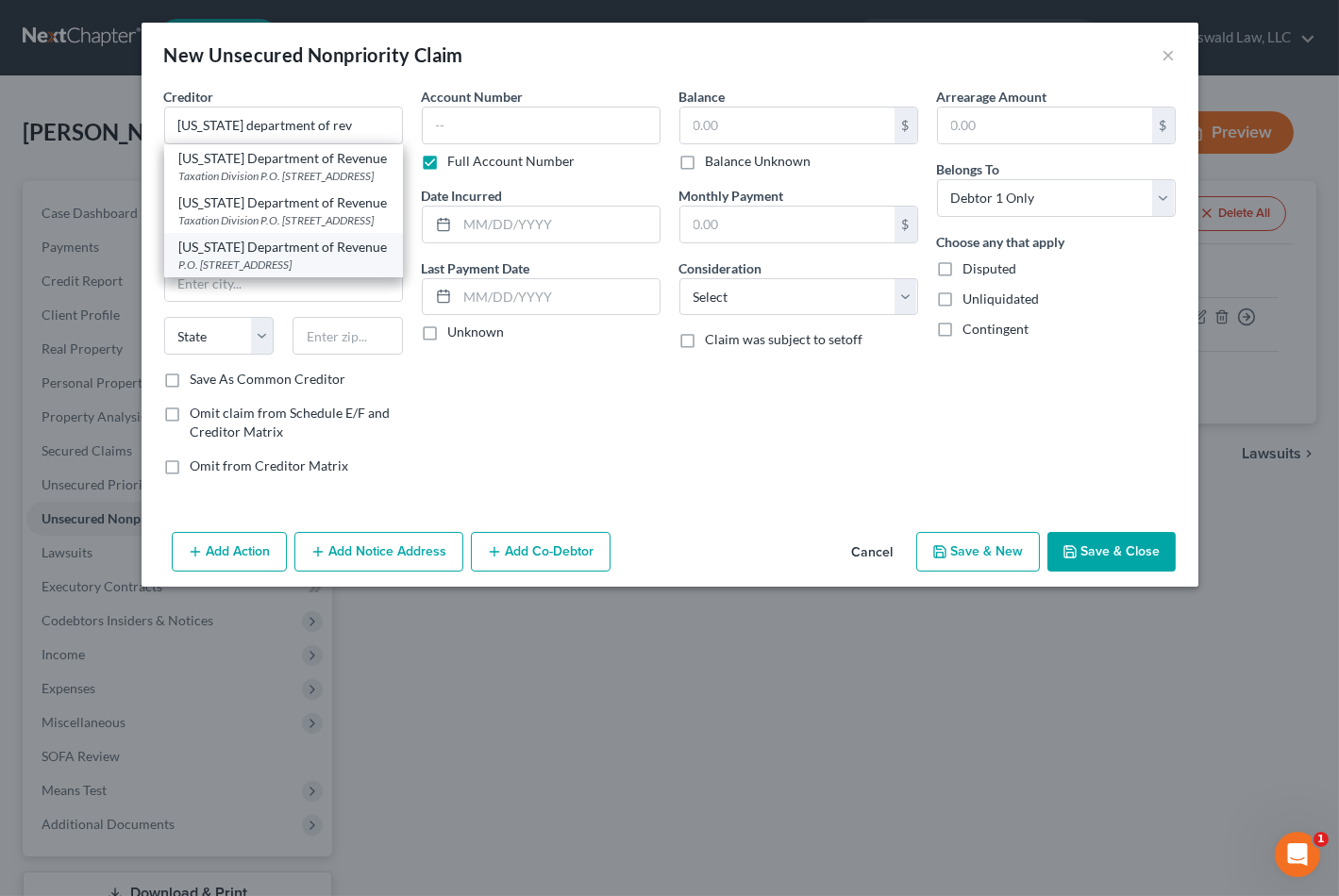
click at [308, 272] on div "P.O. [STREET_ADDRESS]" at bounding box center [284, 264] width 209 height 16
type input "[US_STATE] Department of Revenue"
type input "P.O. Box 475"
type input "[STREET_ADDRESS]"
type input "[GEOGRAPHIC_DATA]"
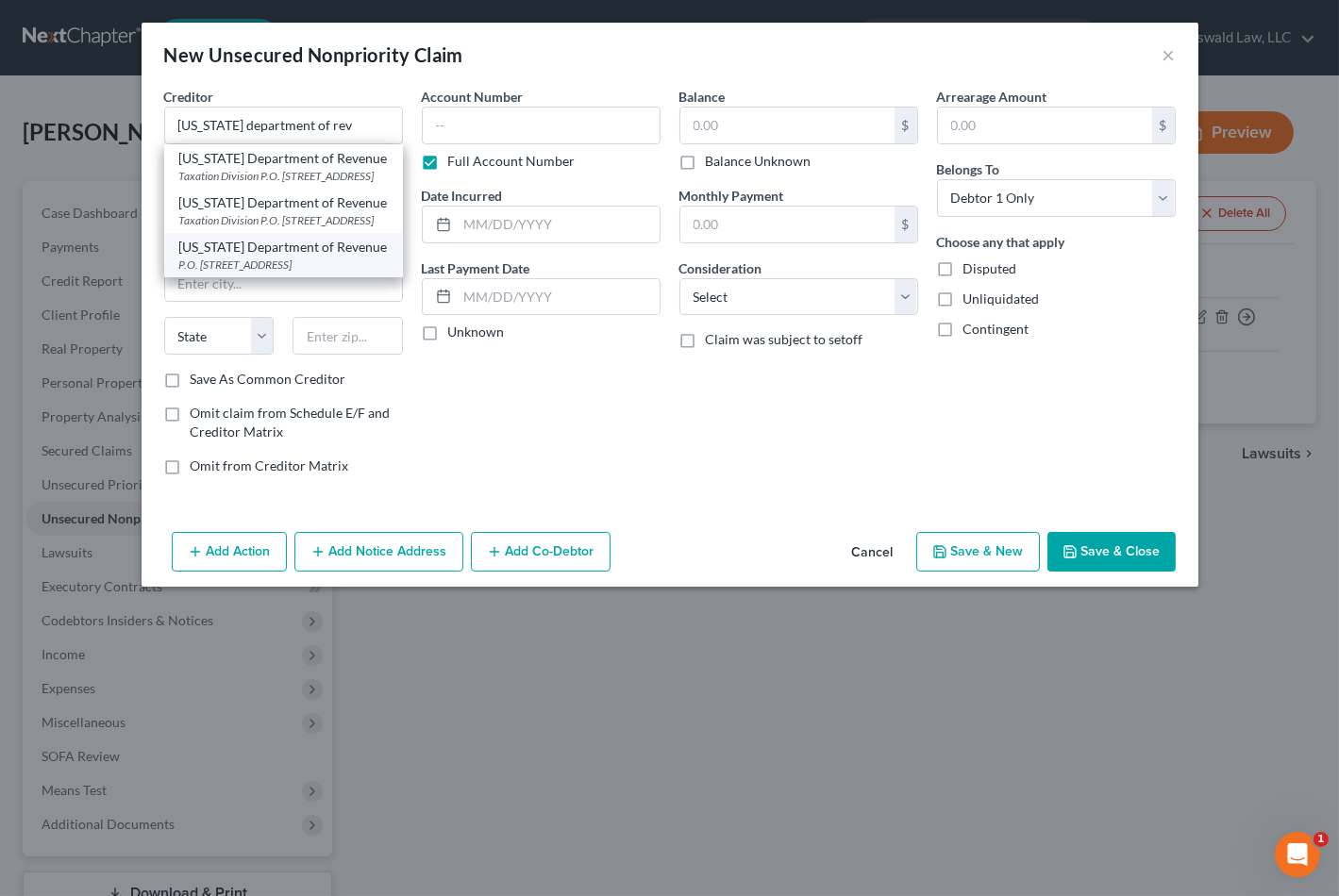
select select "26"
type input "65105"
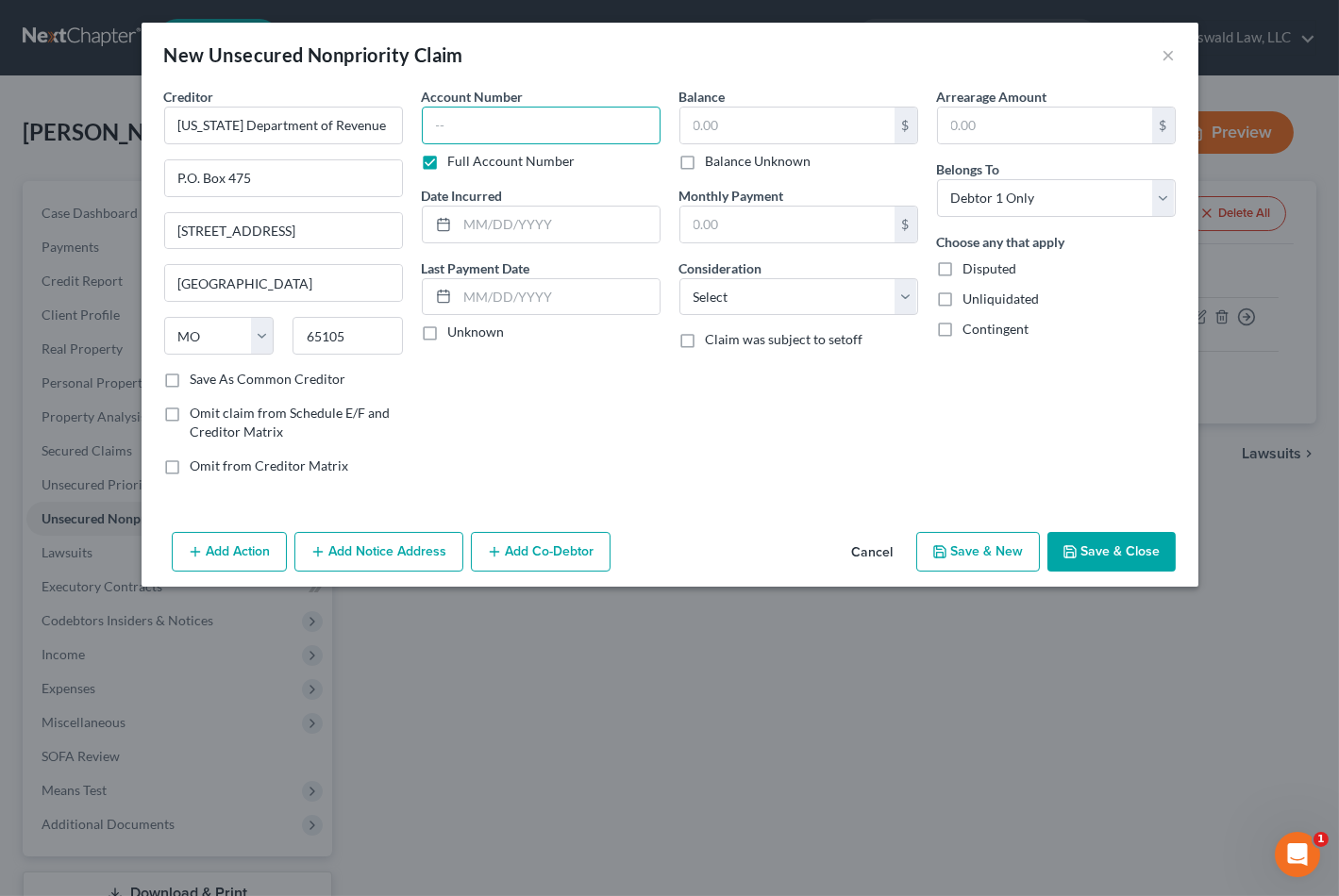
click at [499, 132] on input "text" at bounding box center [541, 125] width 239 height 37
type input "0000"
click at [736, 304] on select "Select Cable / Satellite Services Collection Agency Credit Card Debt Debt Couns…" at bounding box center [798, 296] width 239 height 37
select select "14"
click at [680, 278] on select "Select Cable / Satellite Services Collection Agency Credit Card Debt Debt Couns…" at bounding box center [798, 296] width 239 height 37
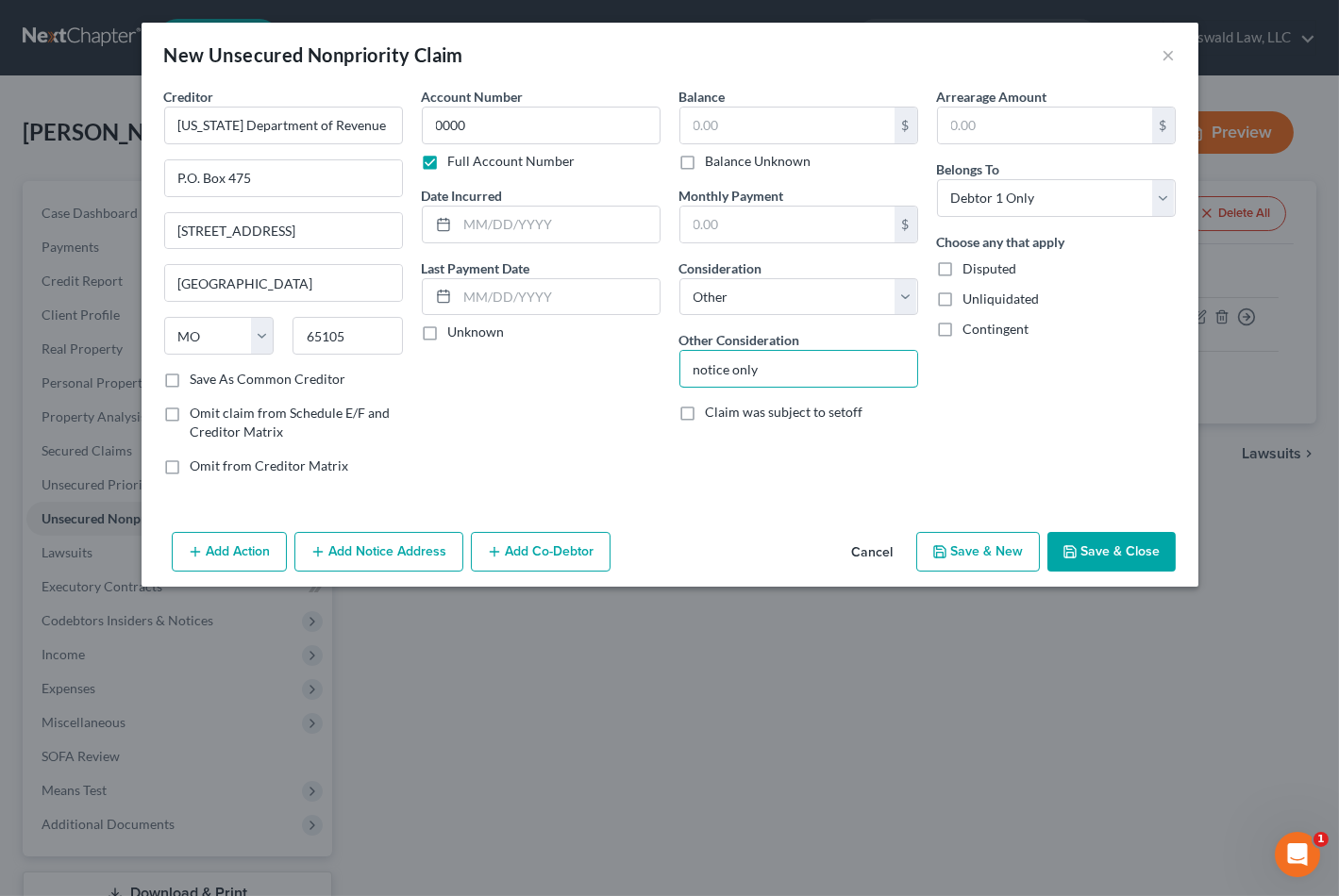
type input "notice only"
click at [342, 551] on button "Add Notice Address" at bounding box center [379, 551] width 169 height 39
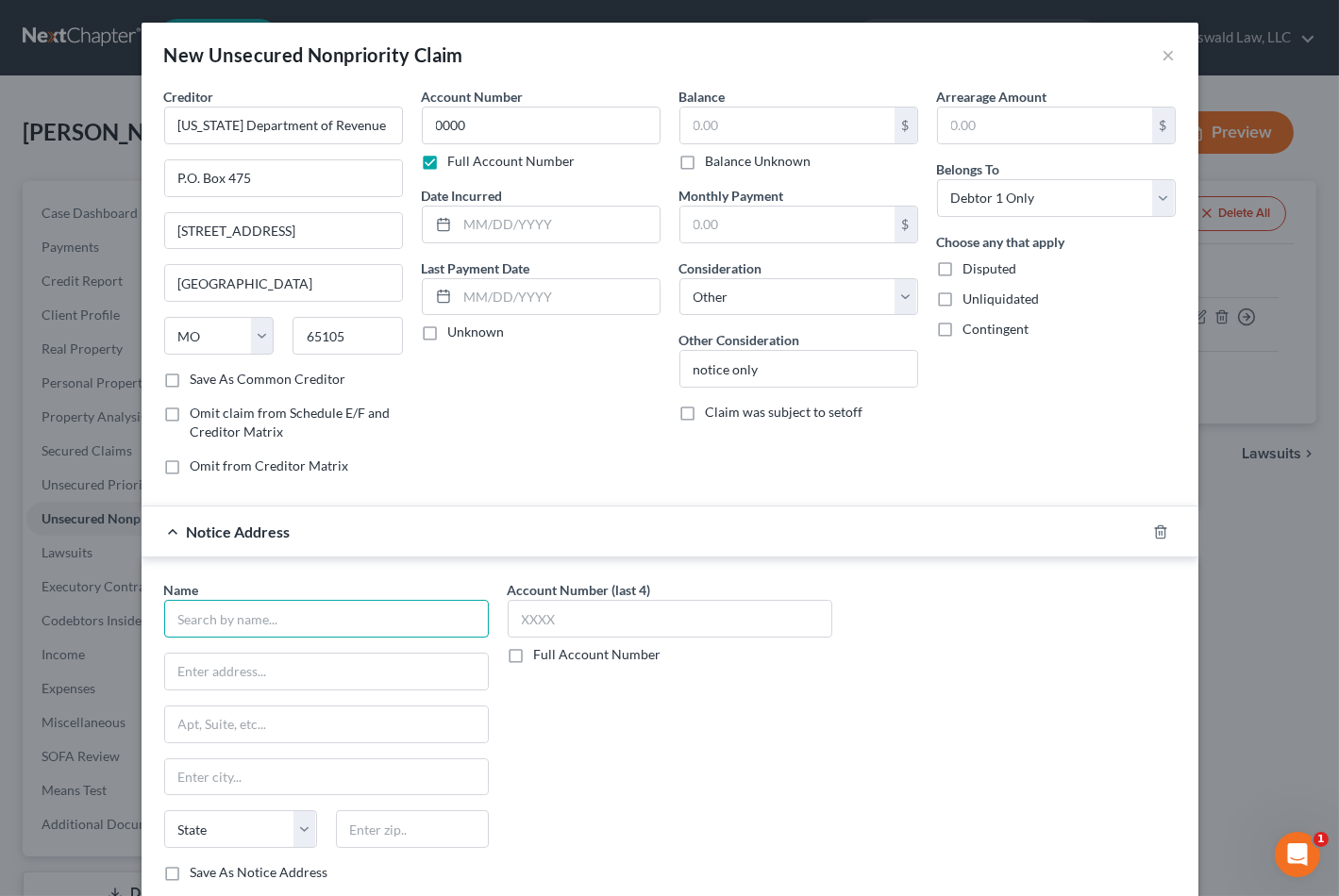
drag, startPoint x: 302, startPoint y: 618, endPoint x: 358, endPoint y: 595, distance: 60.5
click at [302, 617] on input "text" at bounding box center [326, 618] width 325 height 37
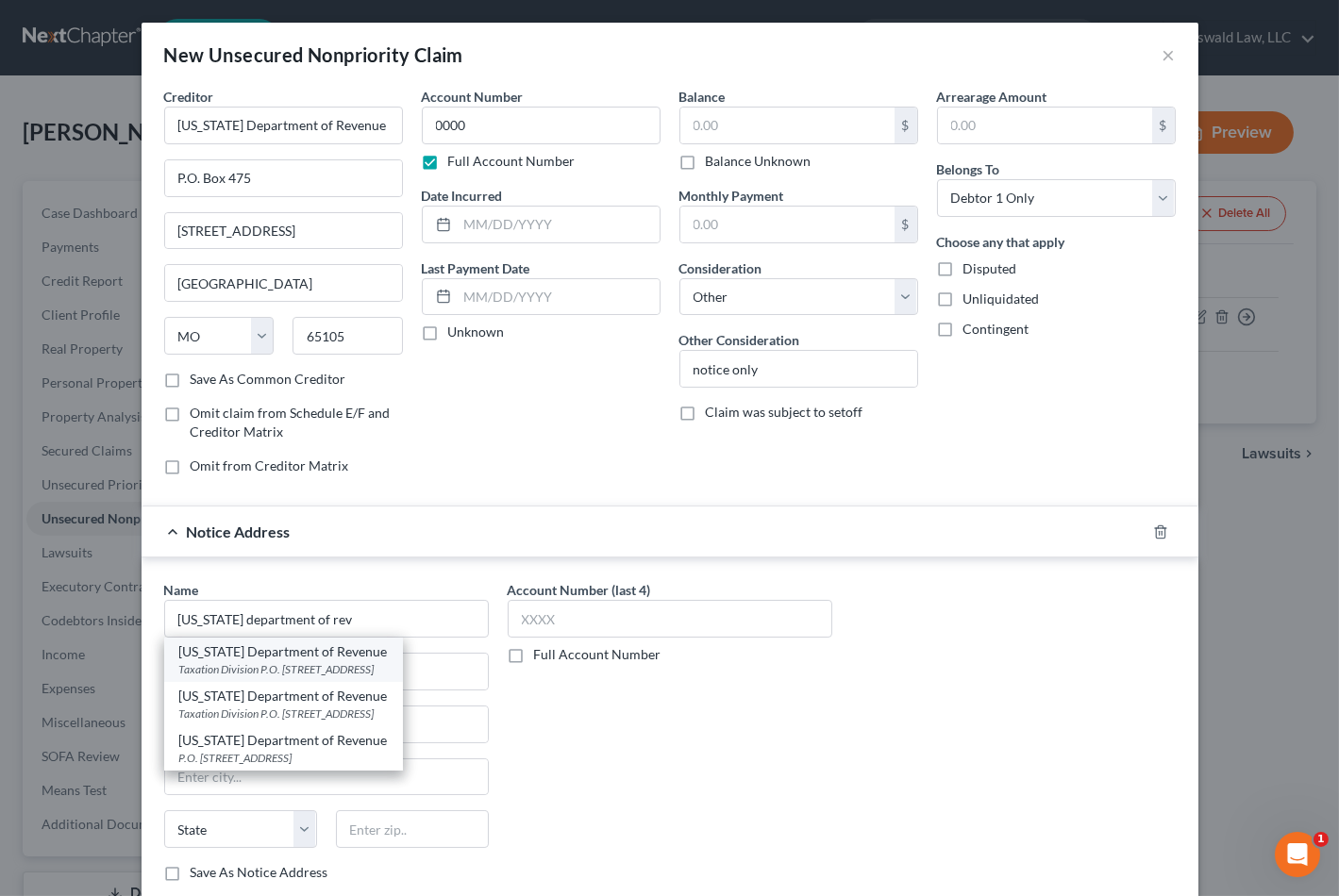
click at [340, 654] on div "[US_STATE] Department of Revenue" at bounding box center [284, 652] width 209 height 19
type input "[US_STATE] Department of Revenue"
type input "Taxation Division"
type input "P.O. Box 3800"
type input "[GEOGRAPHIC_DATA]"
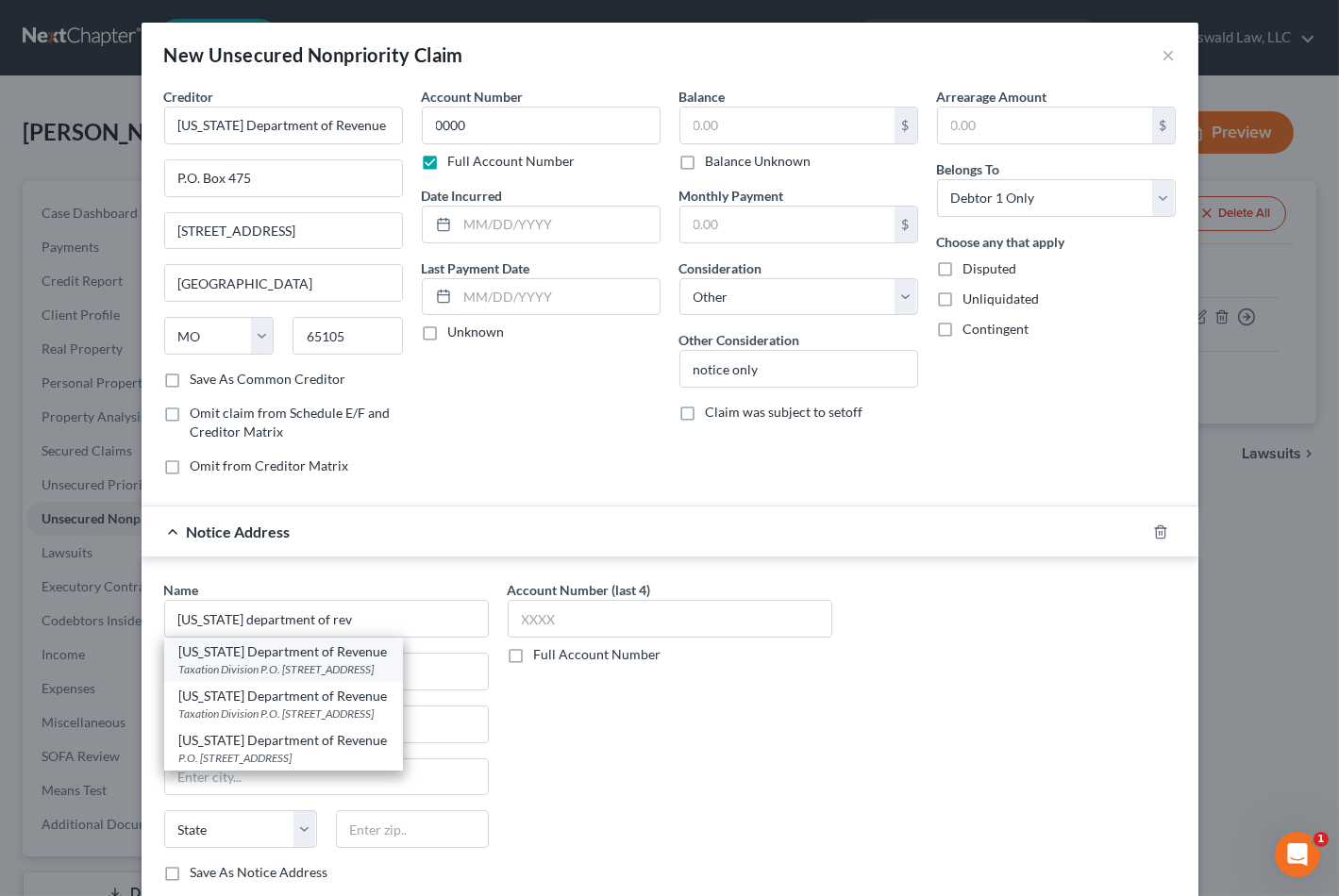
select select "26"
type input "65105"
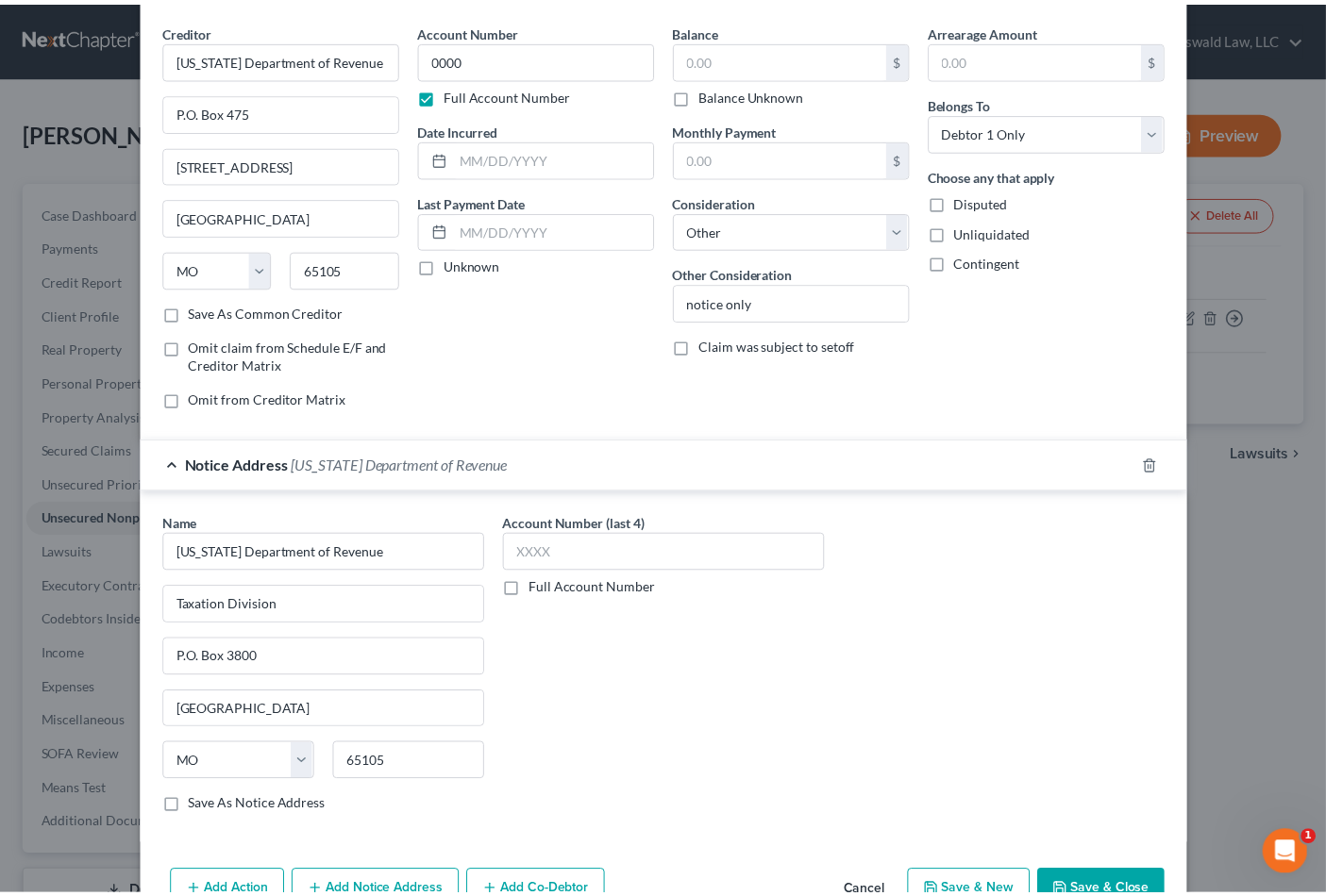
scroll to position [117, 0]
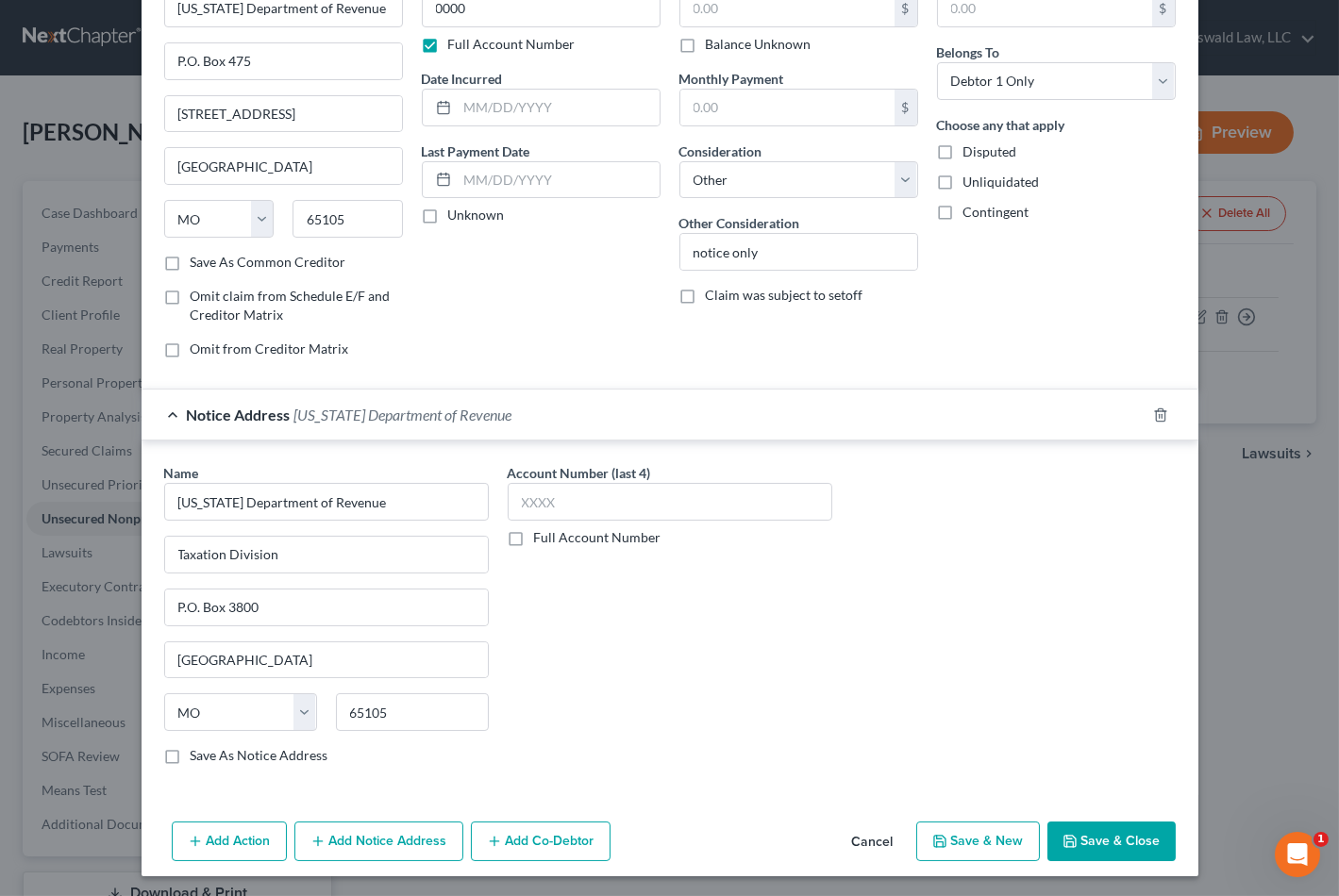
click at [1104, 837] on button "Save & Close" at bounding box center [1112, 840] width 128 height 39
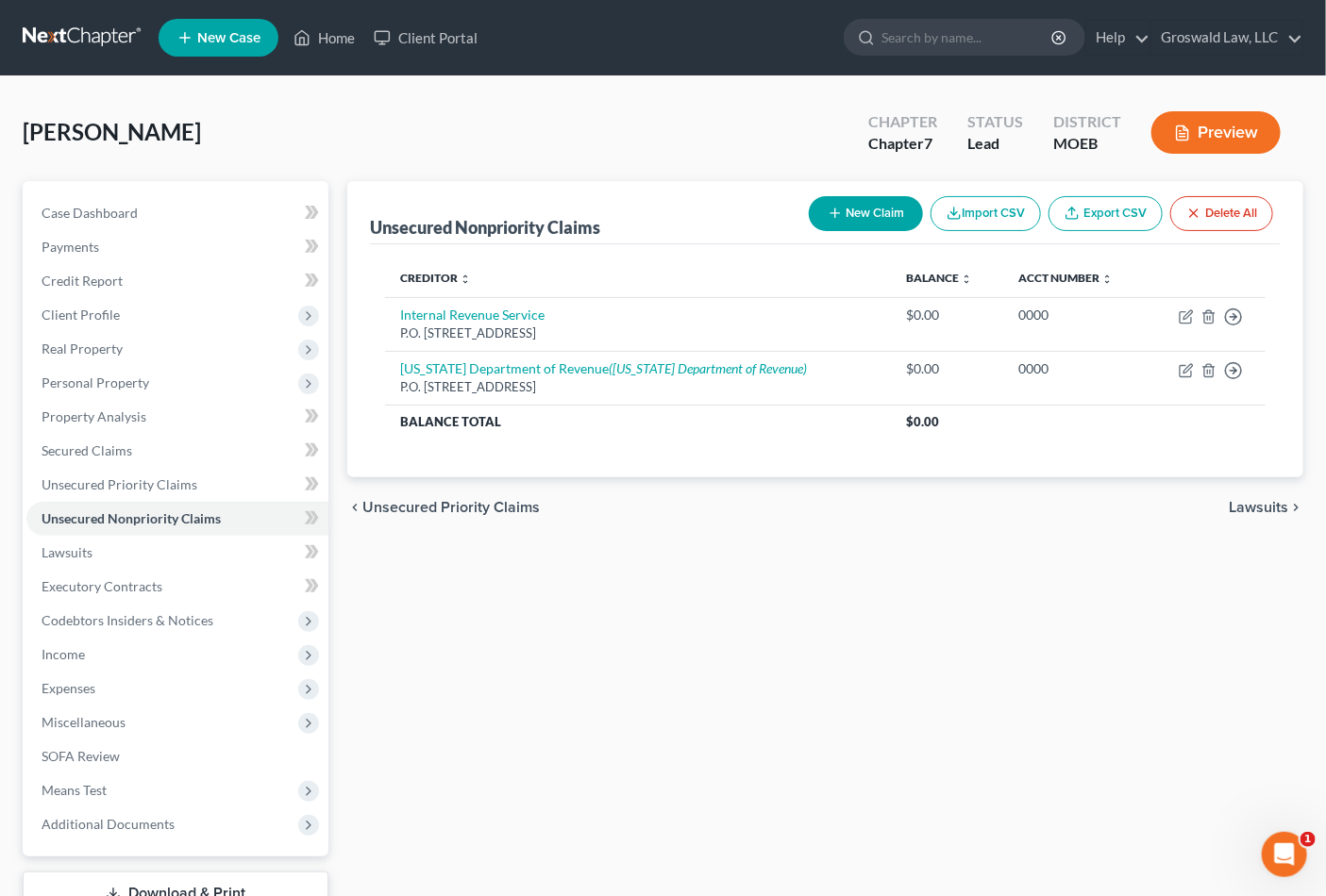
click at [837, 575] on div "Unsecured Nonpriority Claims New Claim Import CSV Export CSV Delete All Credito…" at bounding box center [825, 573] width 975 height 784
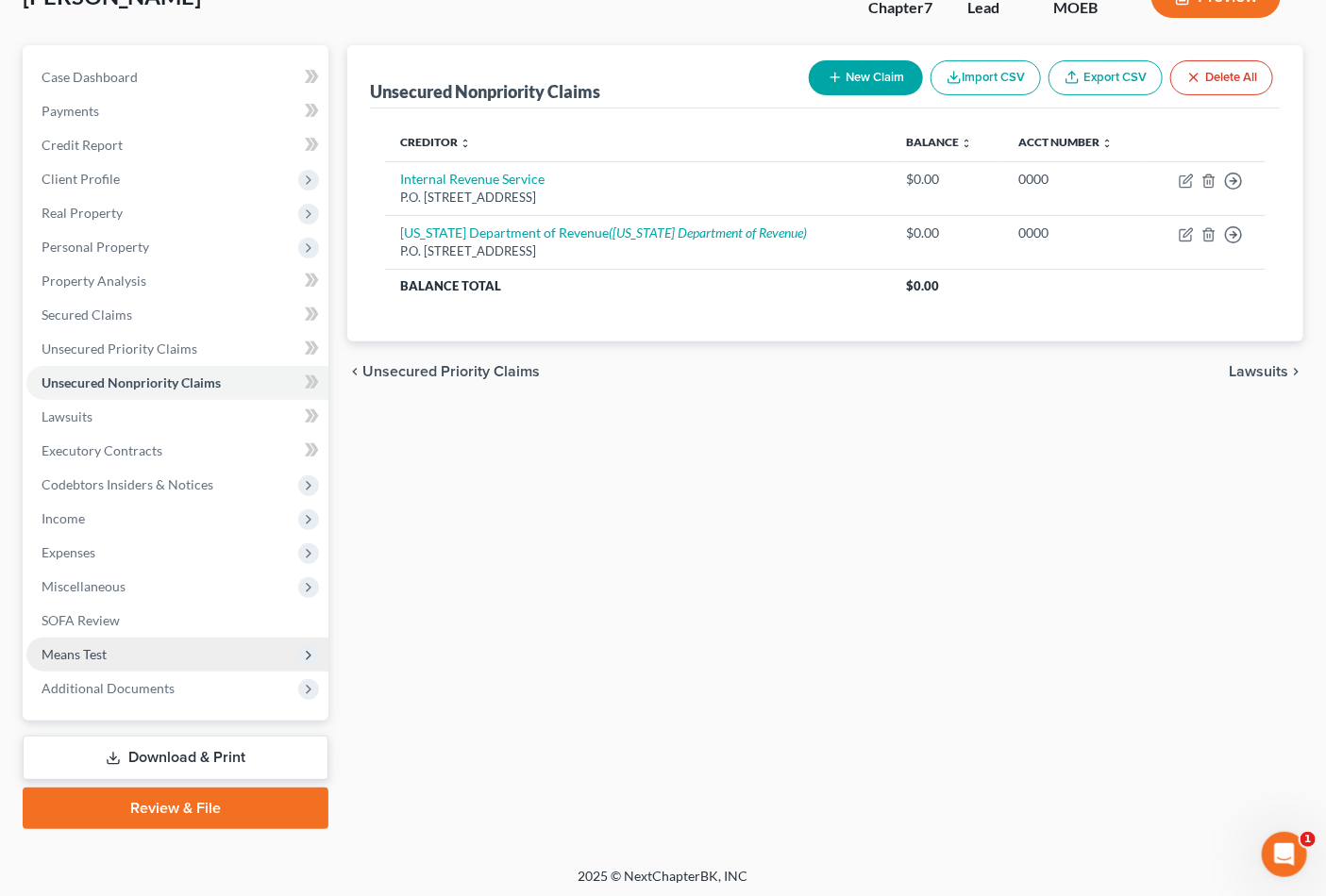
scroll to position [138, 0]
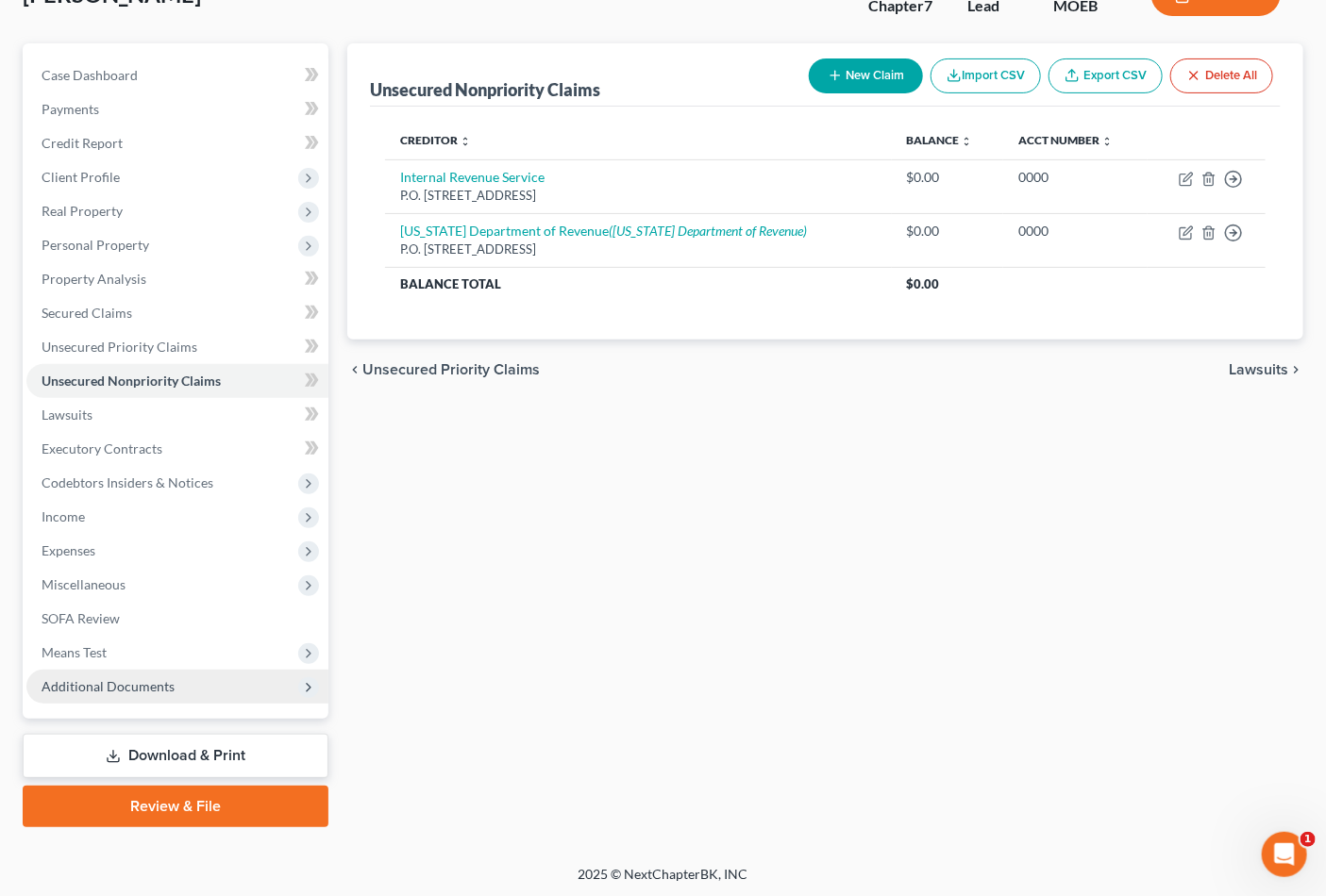
click at [72, 685] on span "Additional Documents" at bounding box center [107, 686] width 133 height 16
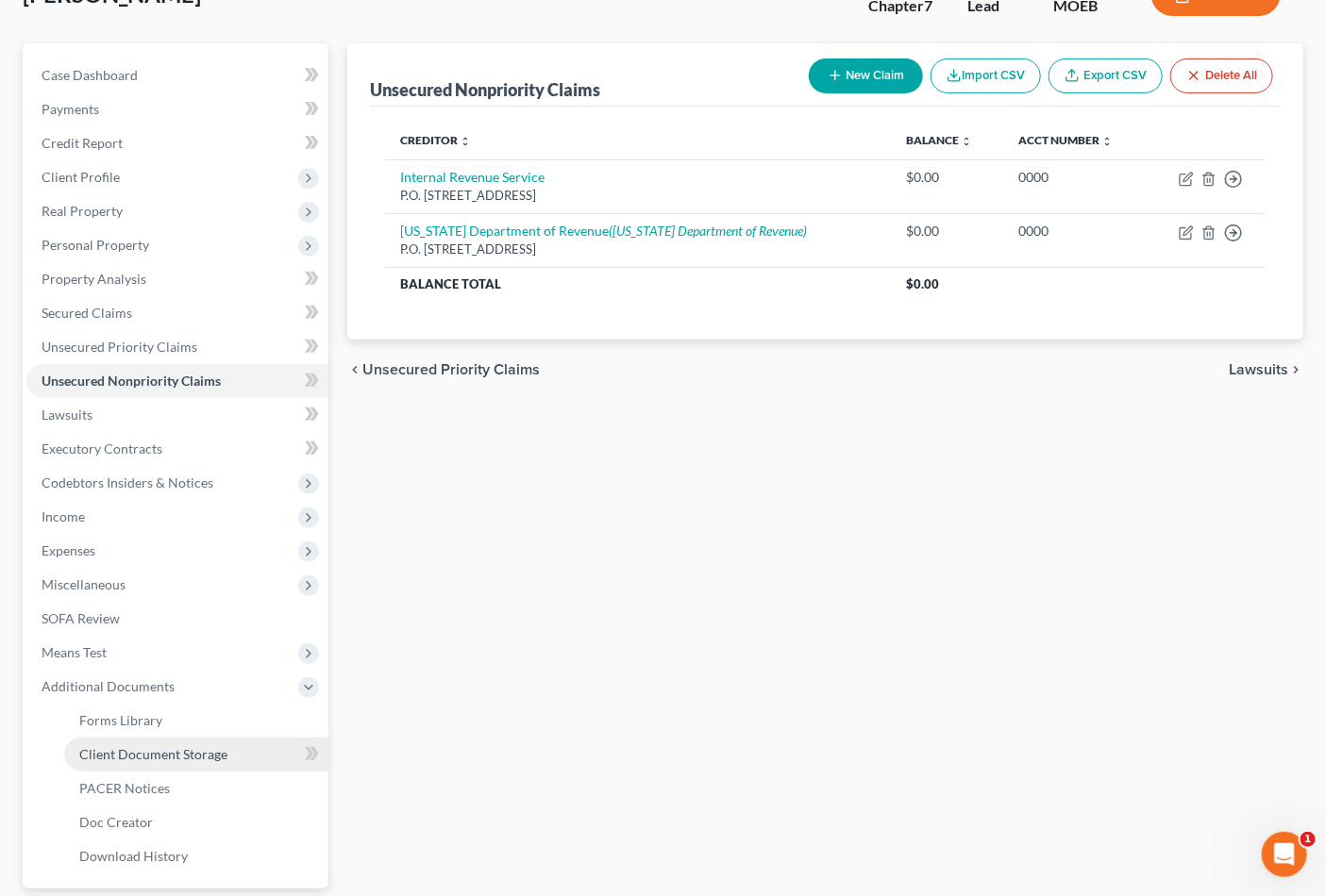
click at [132, 752] on span "Client Document Storage" at bounding box center [153, 754] width 149 height 16
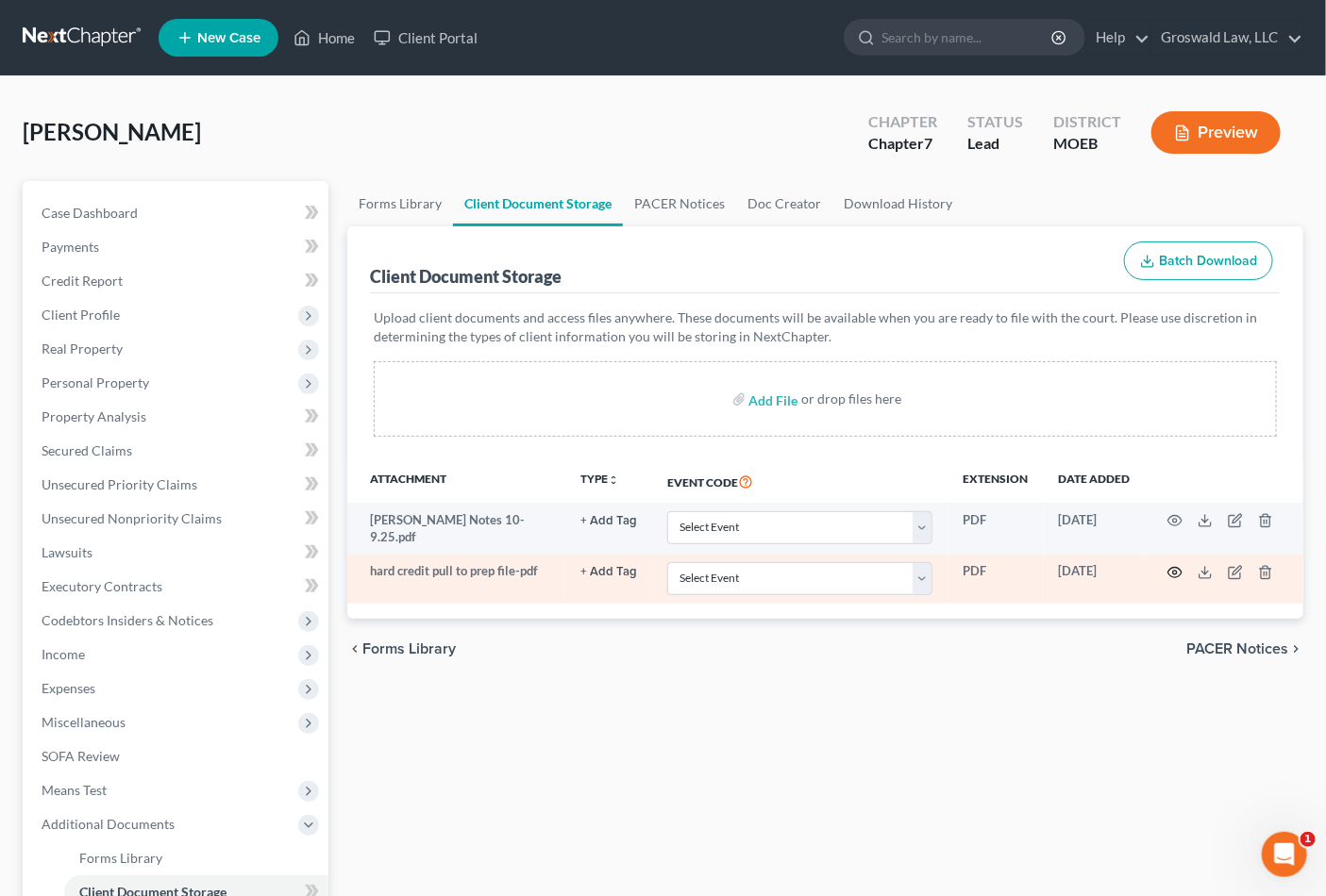
click at [1175, 565] on icon "button" at bounding box center [1175, 573] width 15 height 15
